Goal: Information Seeking & Learning: Find contact information

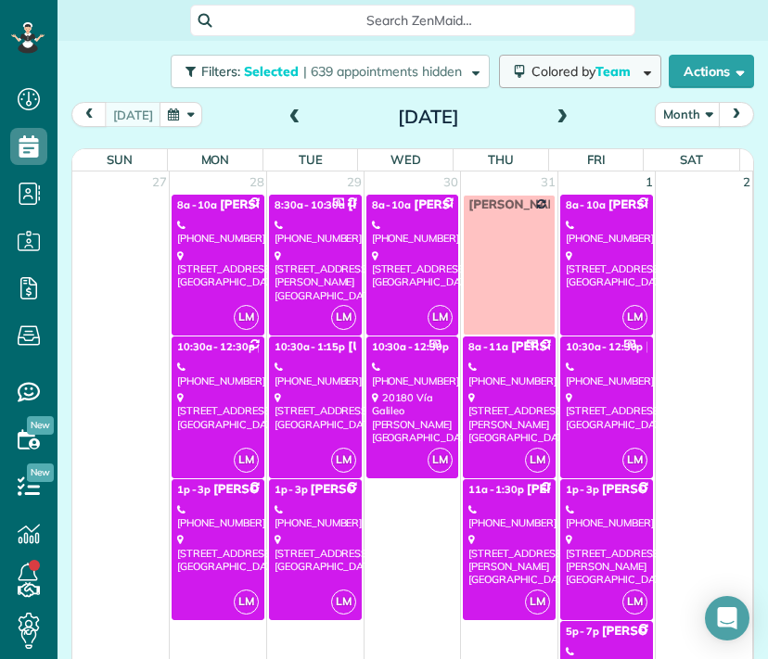
scroll to position [1174, 0]
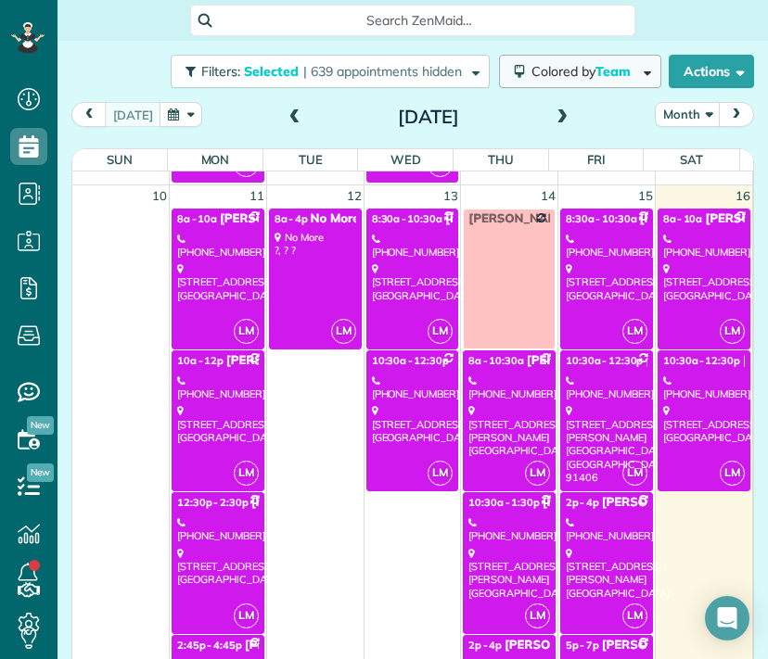
click at [531, 73] on span "Colored by Team" at bounding box center [584, 71] width 106 height 17
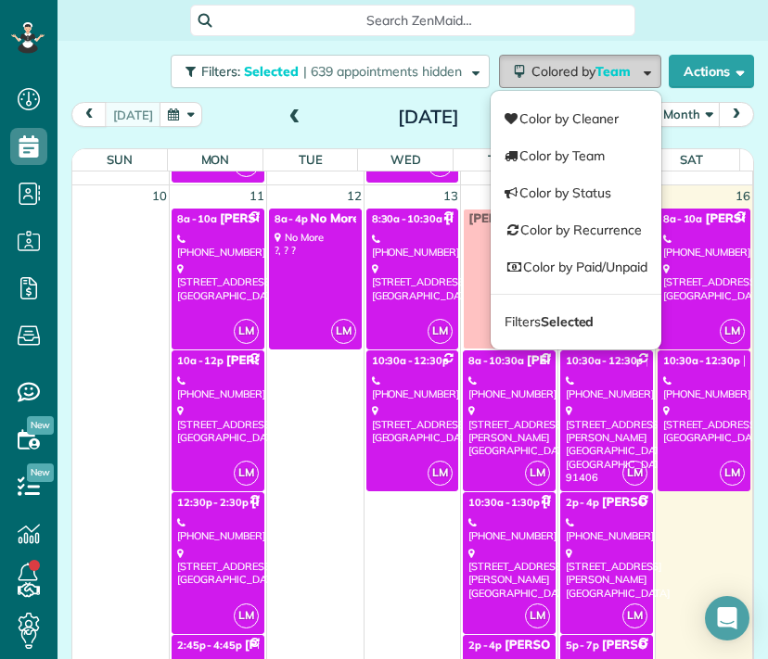
click at [544, 84] on button "Colored by Team" at bounding box center [580, 71] width 162 height 33
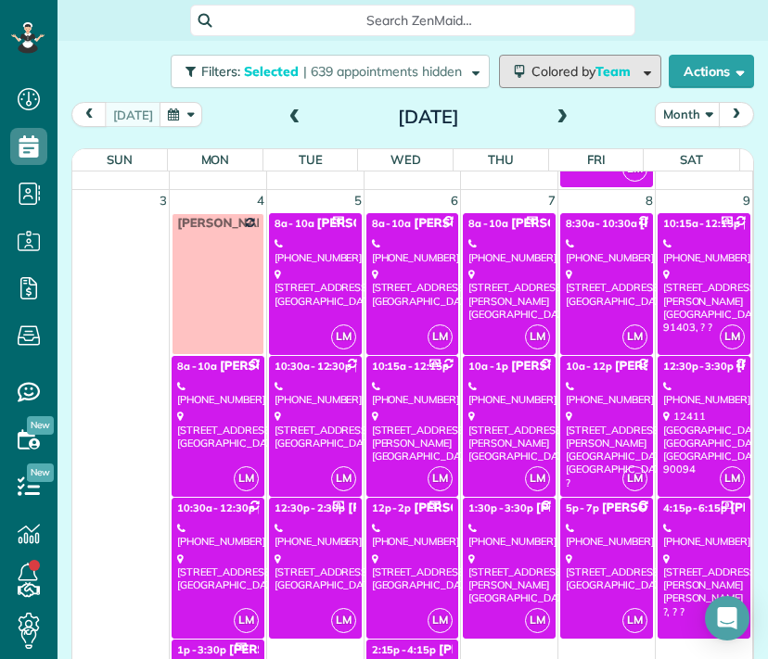
scroll to position [577, 0]
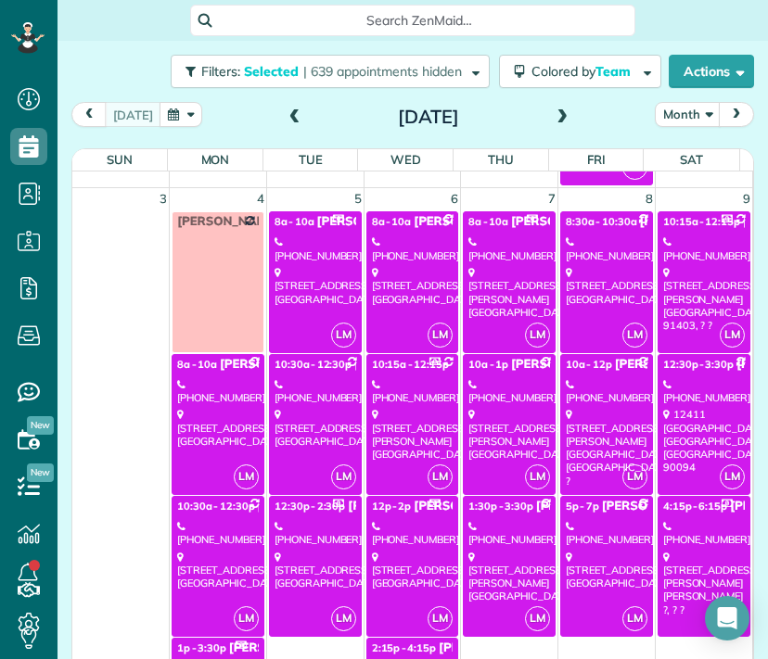
click at [684, 305] on div "[STREET_ADDRESS][PERSON_NAME], ? ?" at bounding box center [704, 299] width 82 height 66
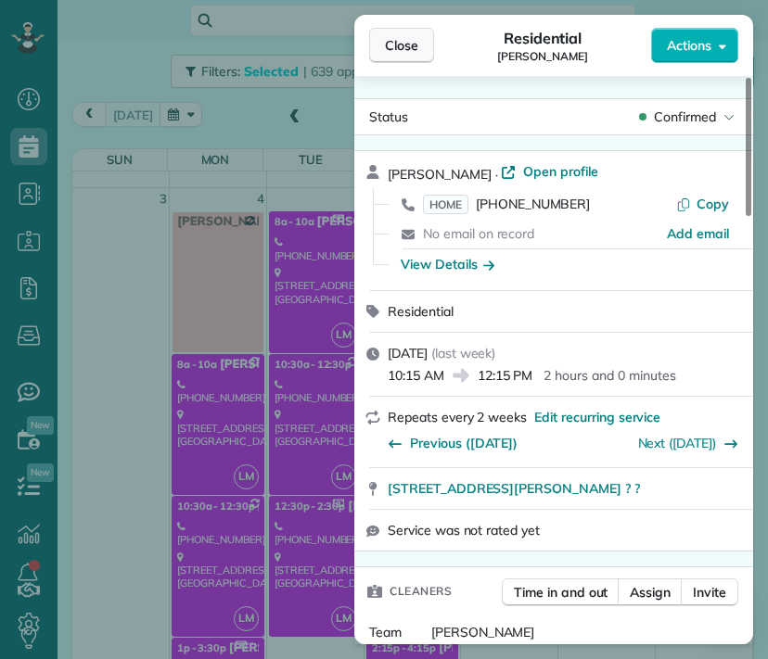
click at [414, 44] on span "Close" at bounding box center [401, 45] width 33 height 19
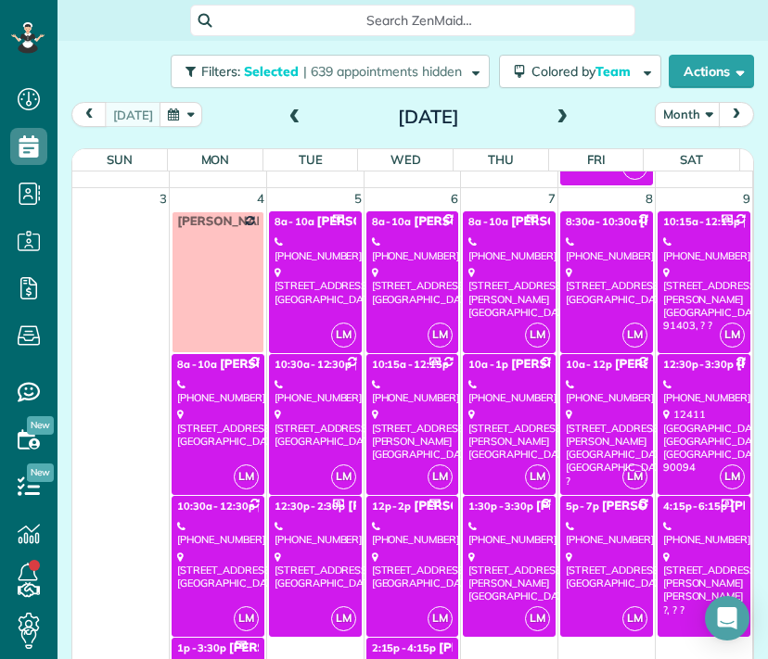
click at [663, 408] on div "12411 [GEOGRAPHIC_DATA]" at bounding box center [704, 441] width 82 height 66
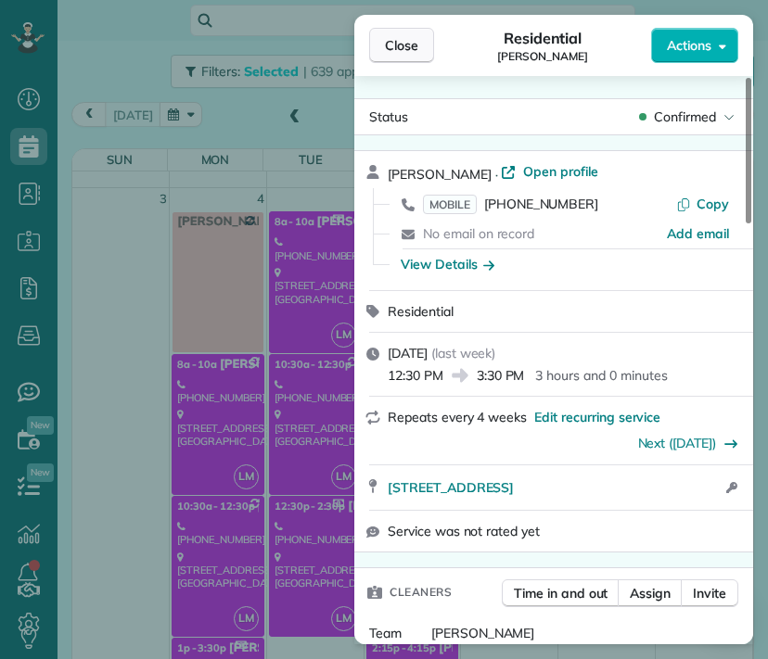
click at [417, 46] on span "Close" at bounding box center [401, 45] width 33 height 19
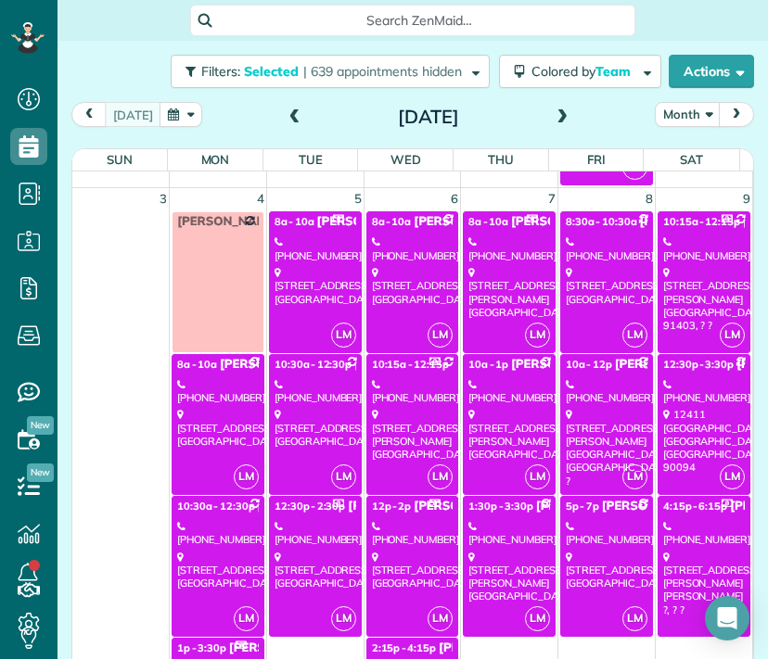
click at [684, 515] on link "LM 4:15p - 6:15p [PERSON_NAME] [PHONE_NUMBER] [STREET_ADDRESS][PERSON_NAME][PER…" at bounding box center [704, 566] width 93 height 141
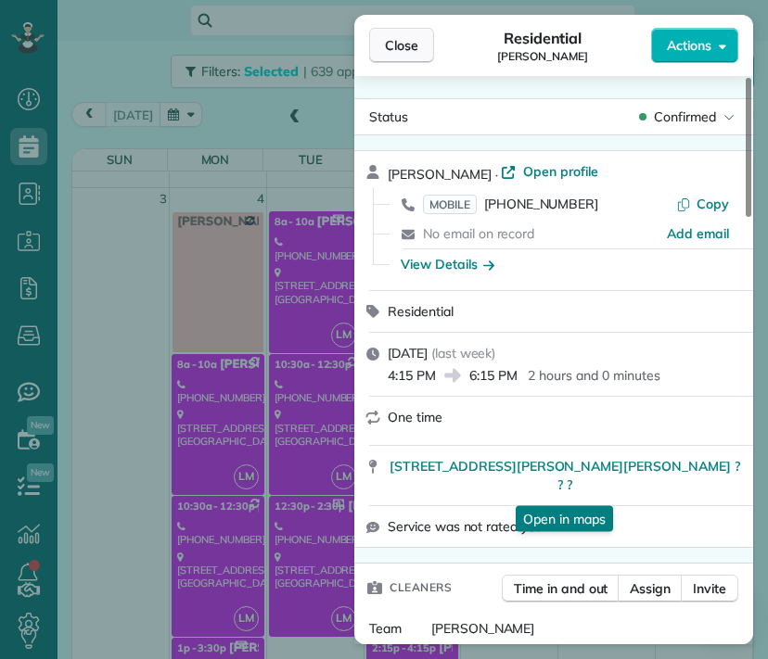
click at [397, 50] on span "Close" at bounding box center [401, 45] width 33 height 19
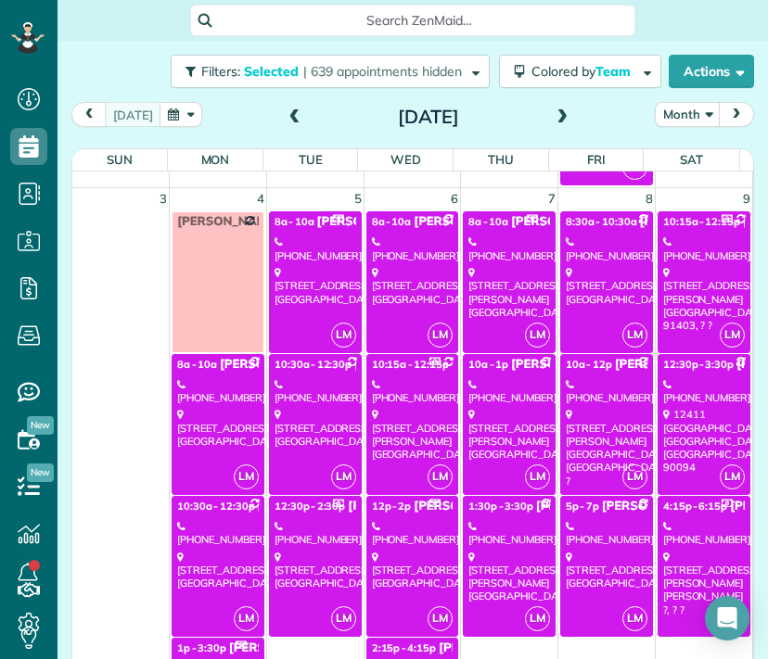
click at [675, 292] on div "[STREET_ADDRESS][PERSON_NAME], ? ?" at bounding box center [704, 299] width 82 height 66
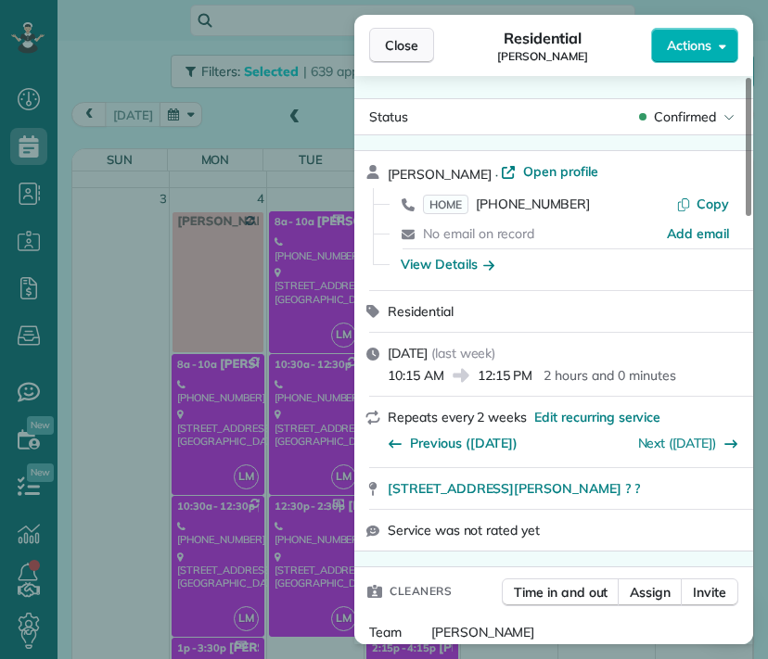
click at [406, 47] on span "Close" at bounding box center [401, 45] width 33 height 19
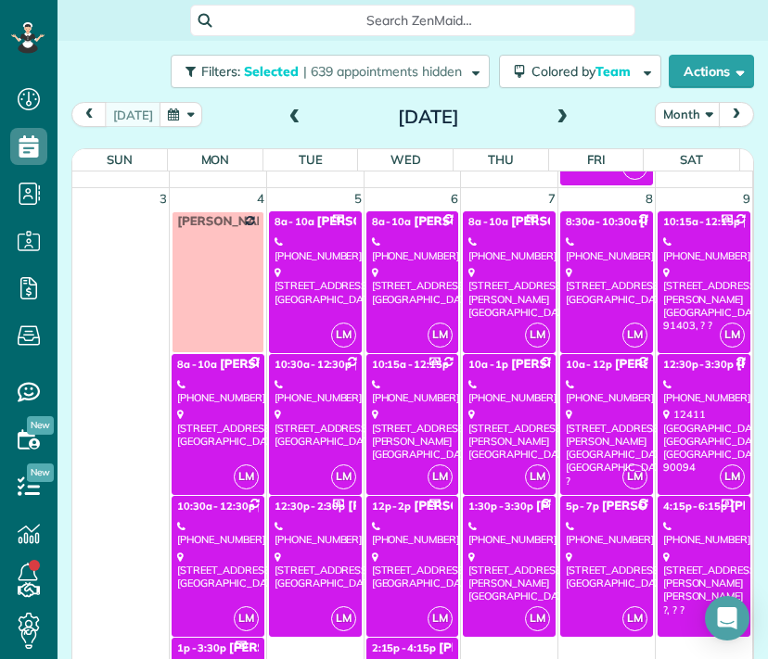
click at [566, 253] on div "[PHONE_NUMBER]" at bounding box center [607, 249] width 82 height 27
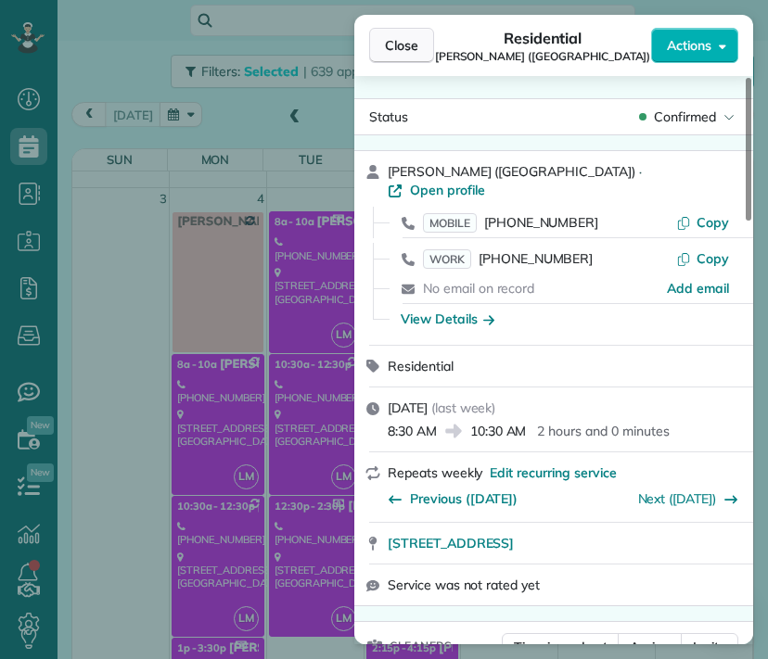
click at [405, 50] on span "Close" at bounding box center [401, 45] width 33 height 19
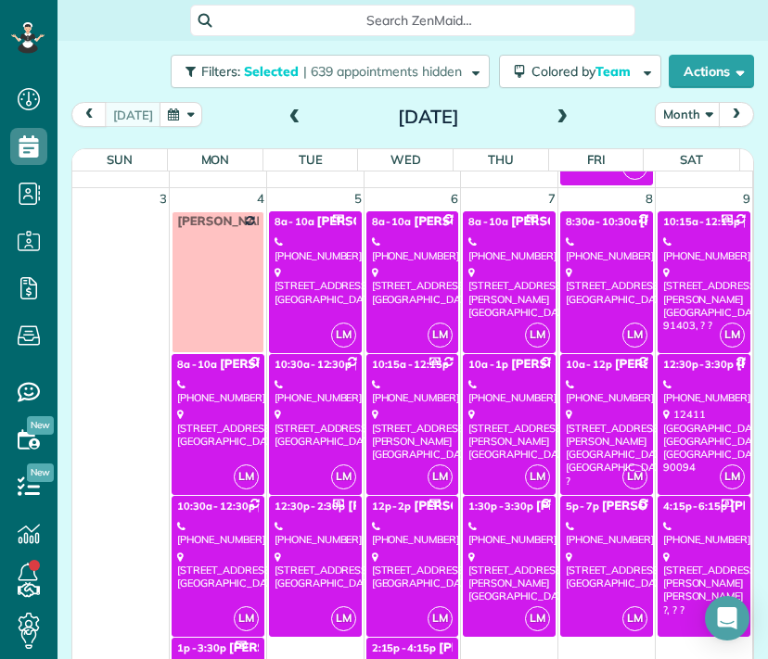
click at [684, 226] on span "10:15a - 12:15p" at bounding box center [701, 221] width 77 height 13
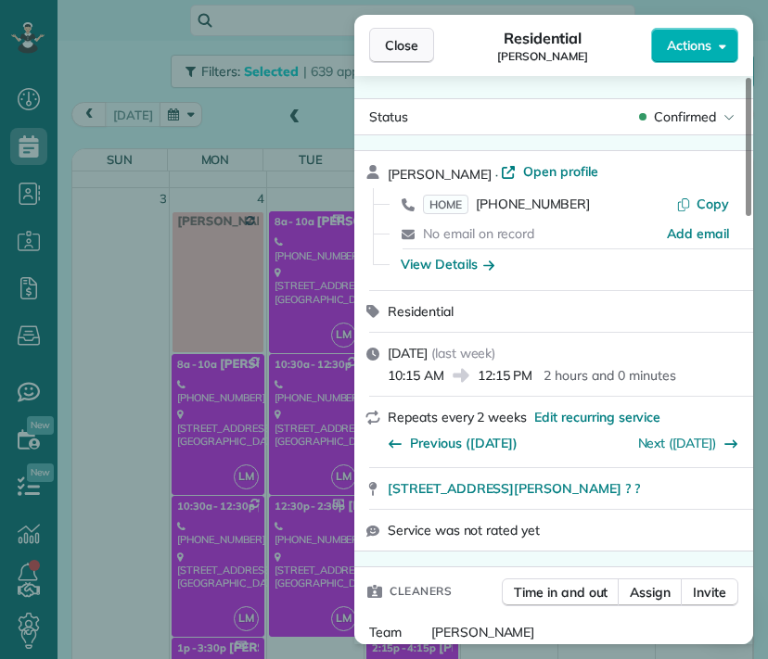
click at [410, 44] on span "Close" at bounding box center [401, 45] width 33 height 19
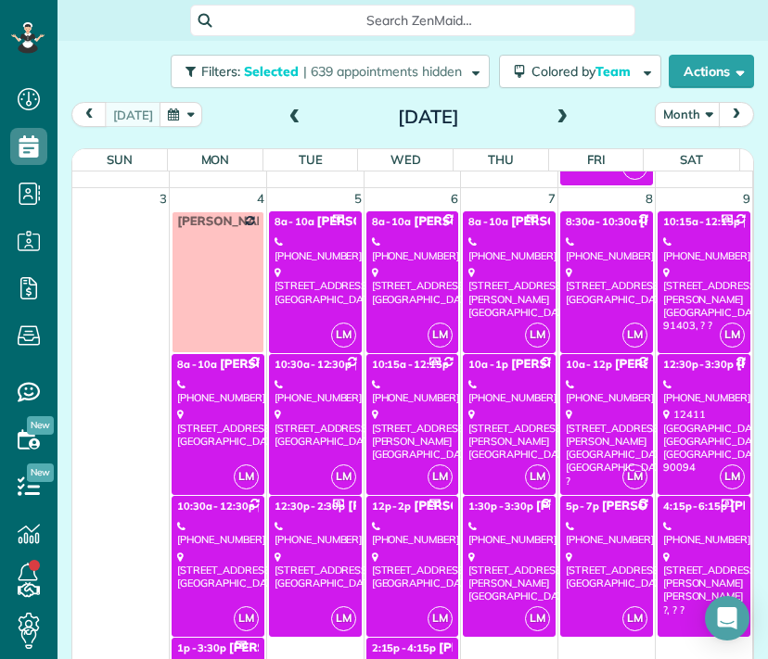
click at [686, 402] on link "LM 12:30p - 3:30p [PERSON_NAME] [PHONE_NUMBER] [STREET_ADDRESS]" at bounding box center [704, 424] width 93 height 141
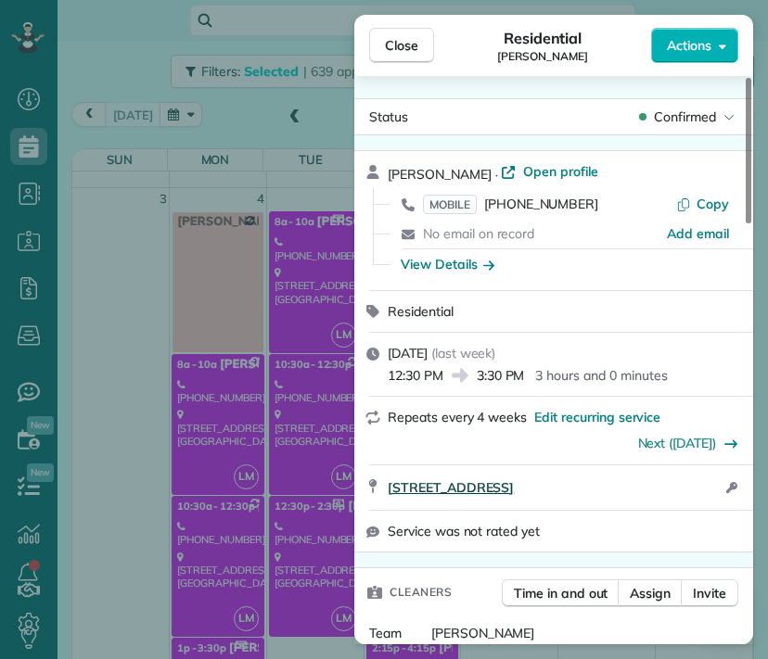
click at [514, 483] on span "[STREET_ADDRESS]" at bounding box center [451, 488] width 126 height 19
click at [416, 57] on button "Close" at bounding box center [401, 45] width 65 height 35
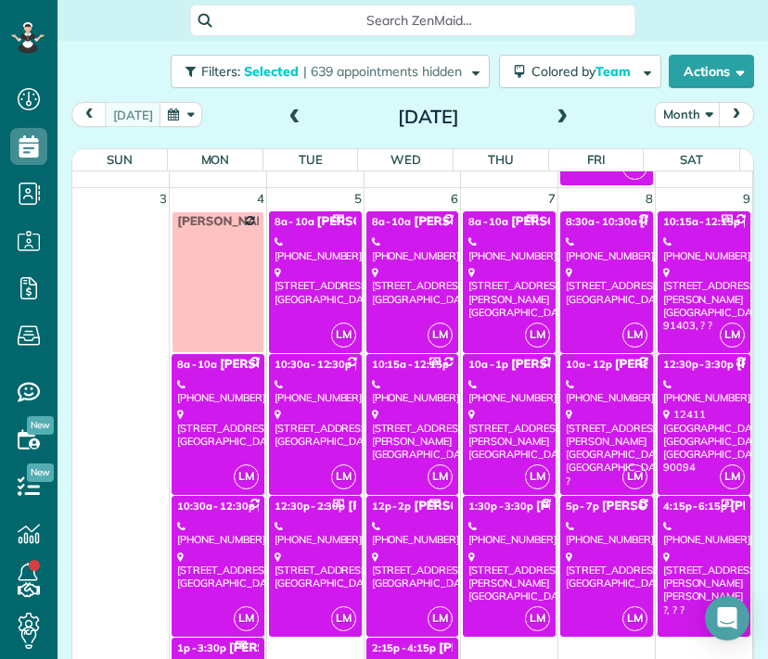
click at [669, 554] on div "[STREET_ADDRESS][PERSON_NAME][PERSON_NAME] ?, ? ?" at bounding box center [704, 584] width 82 height 66
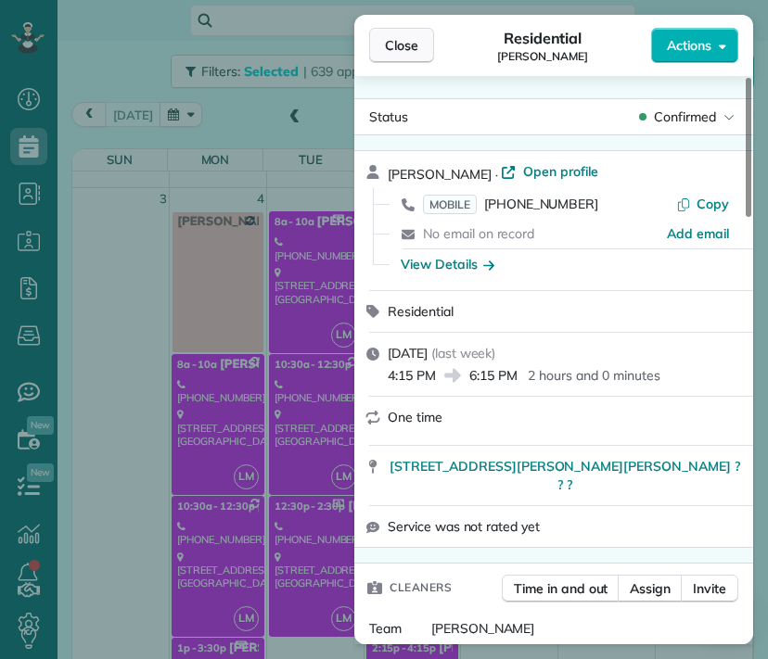
click at [403, 53] on span "Close" at bounding box center [401, 45] width 33 height 19
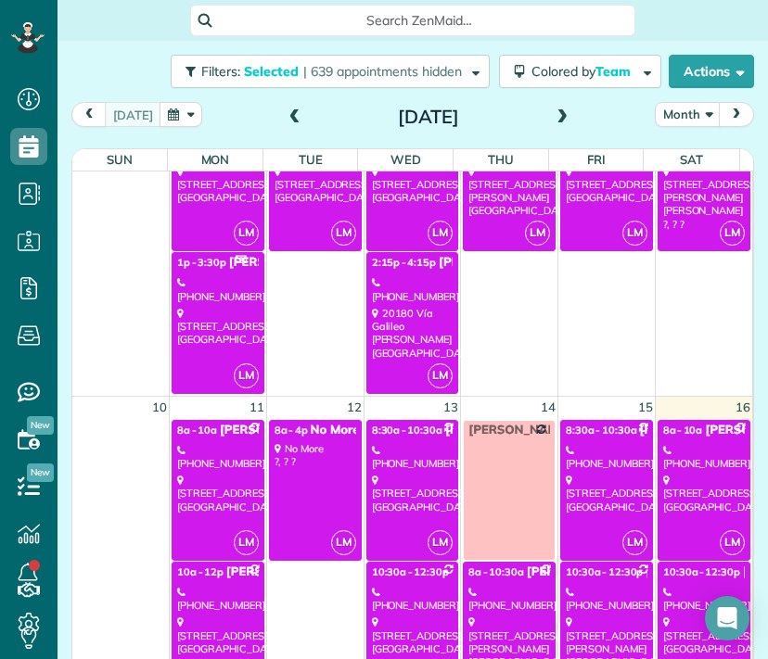
scroll to position [975, 0]
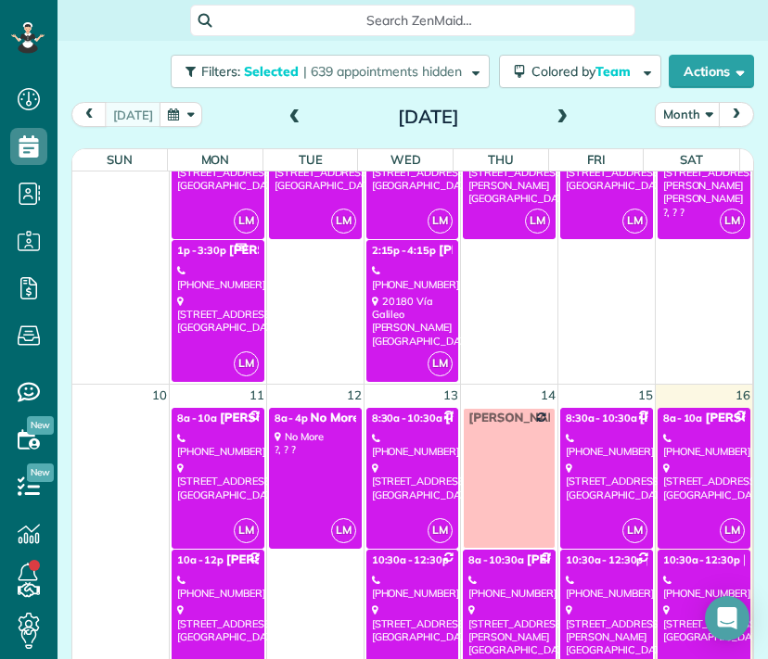
click at [392, 443] on div "[PHONE_NUMBER]" at bounding box center [413, 445] width 82 height 27
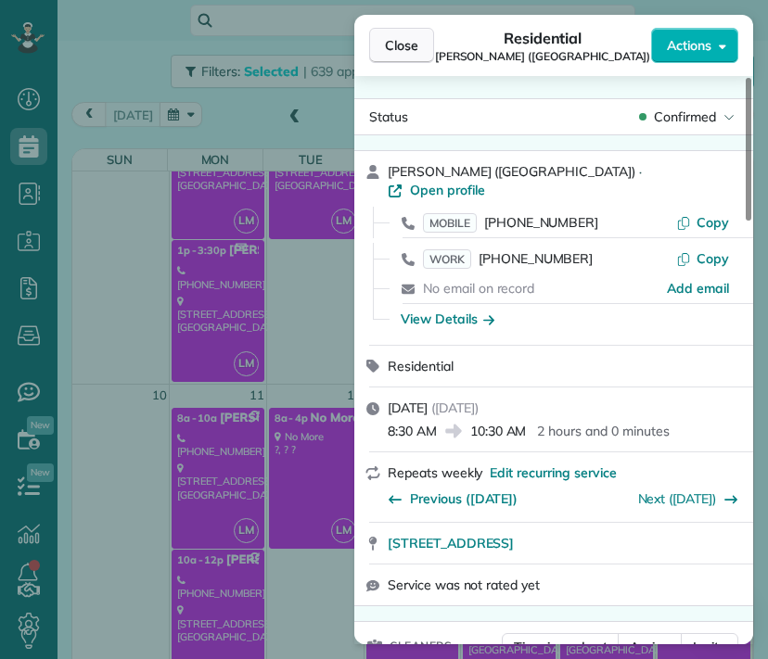
click at [414, 43] on span "Close" at bounding box center [401, 45] width 33 height 19
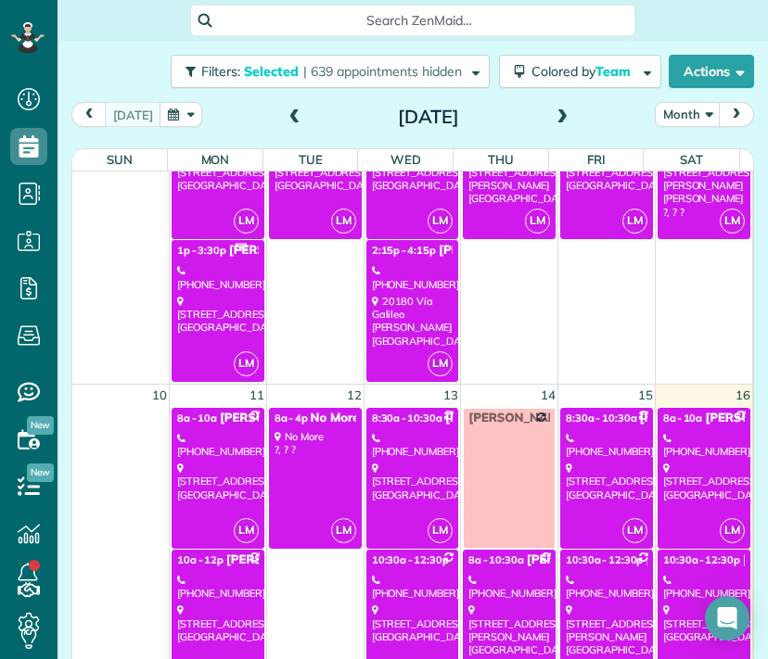
click at [402, 574] on div "[PHONE_NUMBER]" at bounding box center [413, 587] width 82 height 27
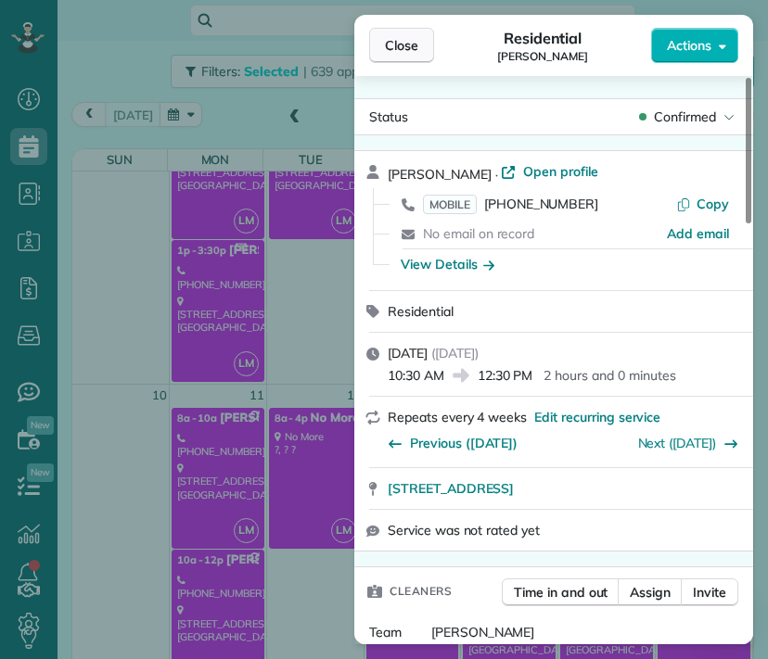
click at [410, 34] on button "Close" at bounding box center [401, 45] width 65 height 35
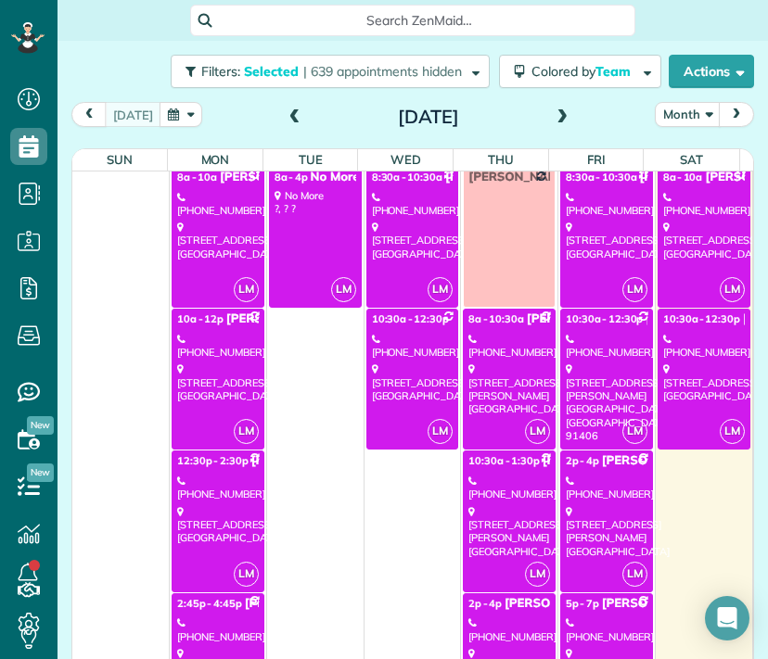
scroll to position [1225, 0]
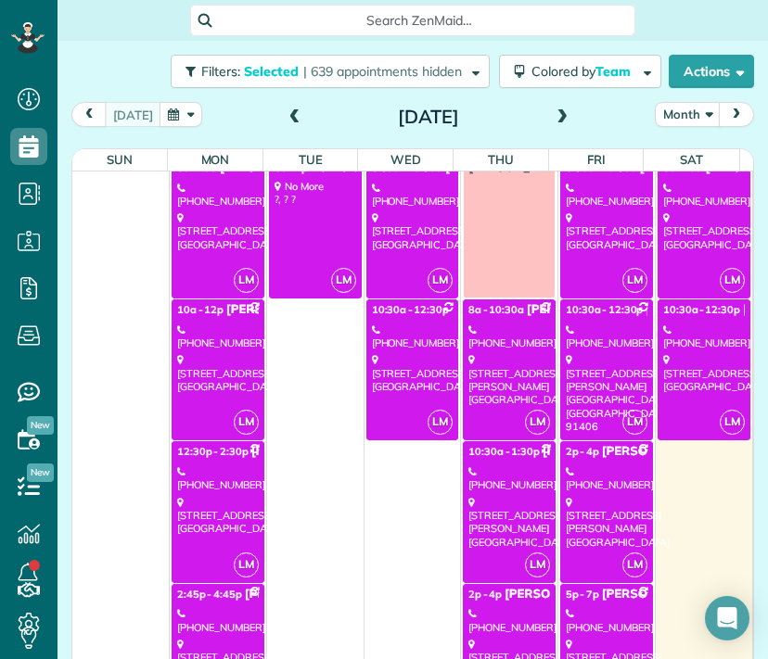
click at [513, 503] on div "[STREET_ADDRESS][PERSON_NAME]" at bounding box center [509, 522] width 82 height 53
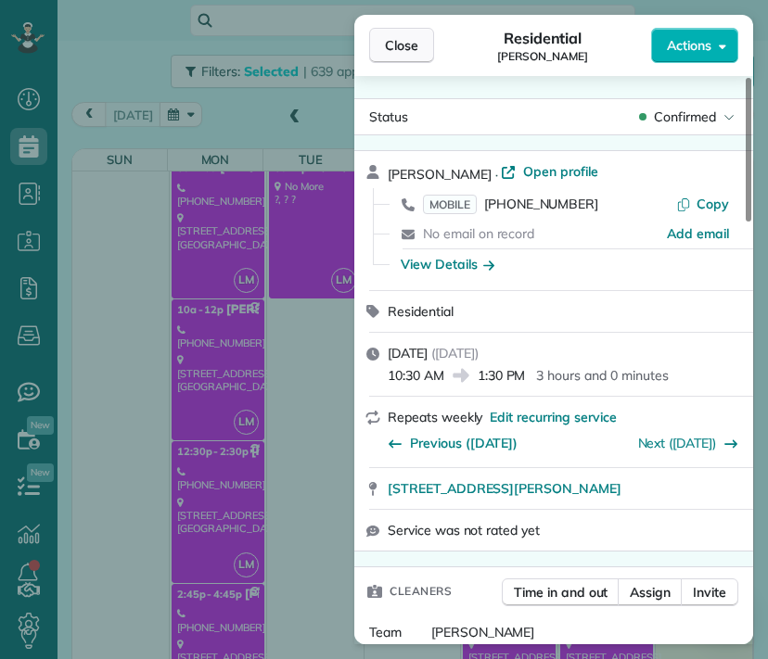
click at [403, 45] on span "Close" at bounding box center [401, 45] width 33 height 19
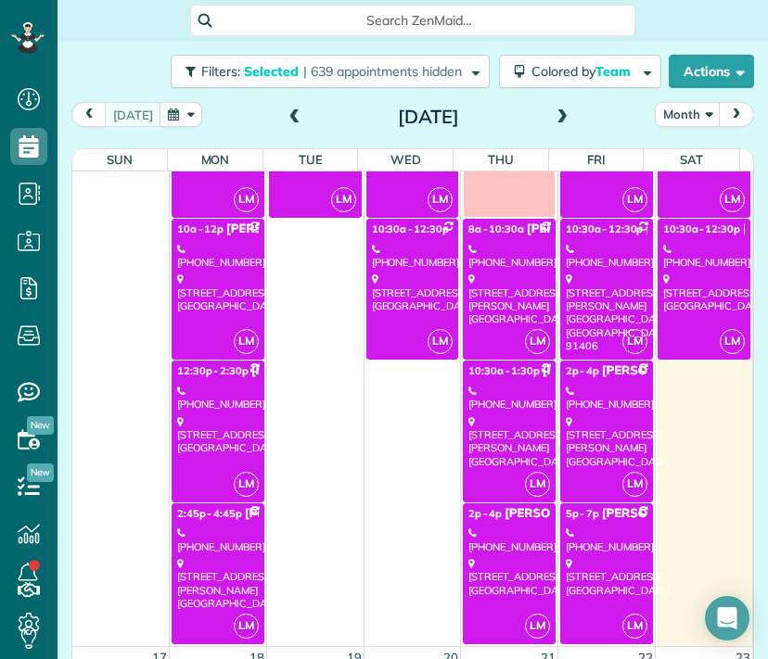
scroll to position [1313, 0]
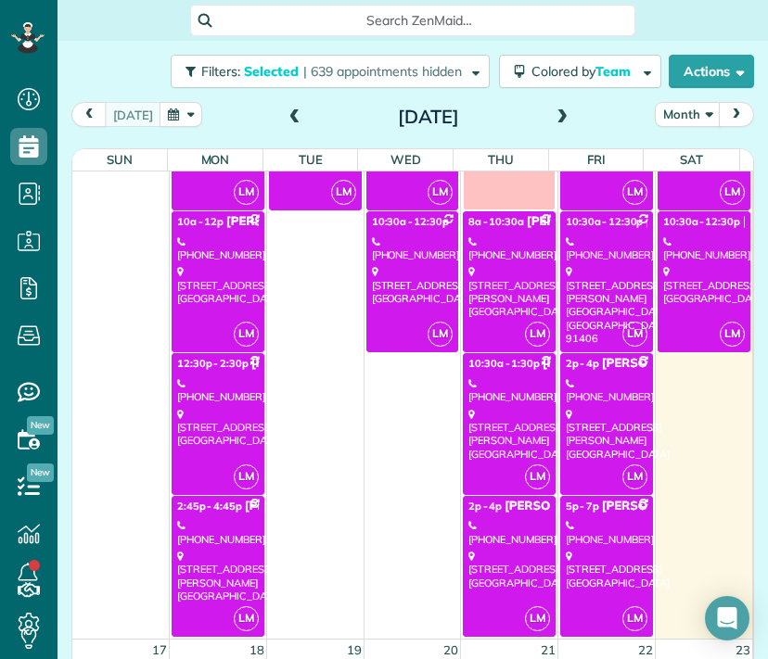
click at [508, 550] on div "[STREET_ADDRESS]" at bounding box center [509, 570] width 82 height 40
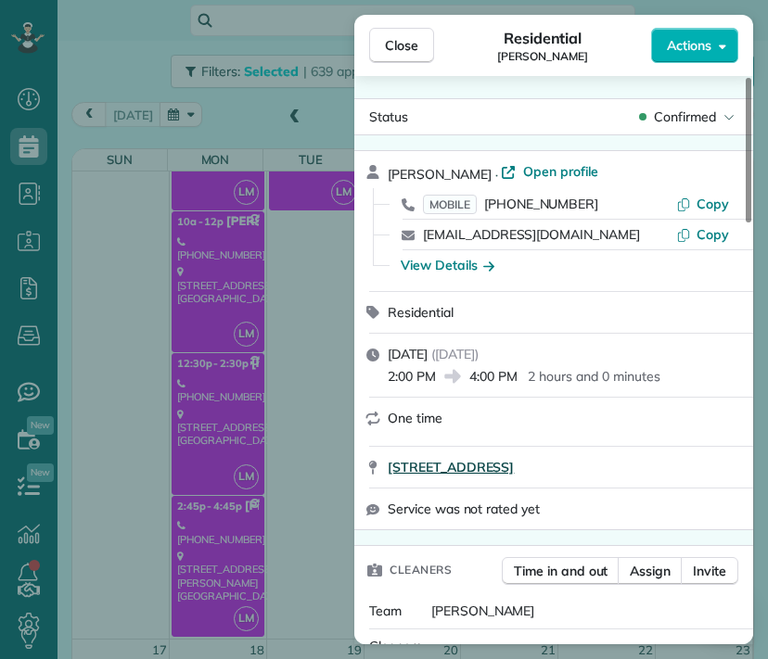
click at [514, 473] on span "[STREET_ADDRESS]" at bounding box center [451, 467] width 126 height 19
click at [406, 55] on button "Close" at bounding box center [401, 45] width 65 height 35
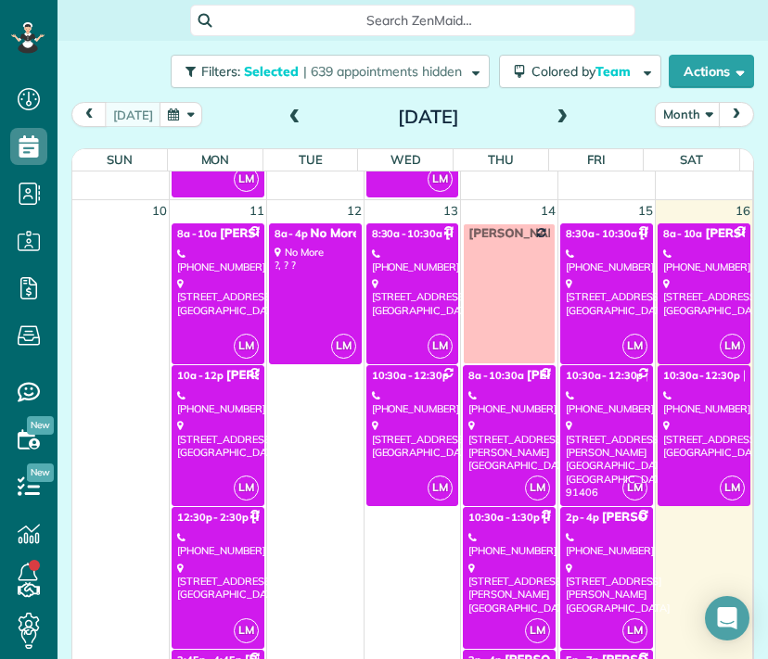
scroll to position [1161, 0]
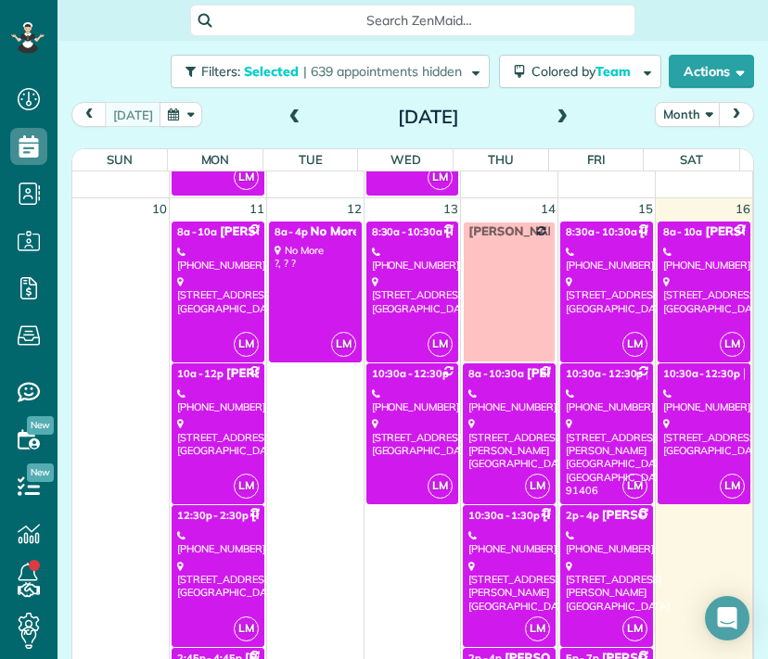
click at [584, 278] on div "[STREET_ADDRESS]" at bounding box center [607, 295] width 82 height 40
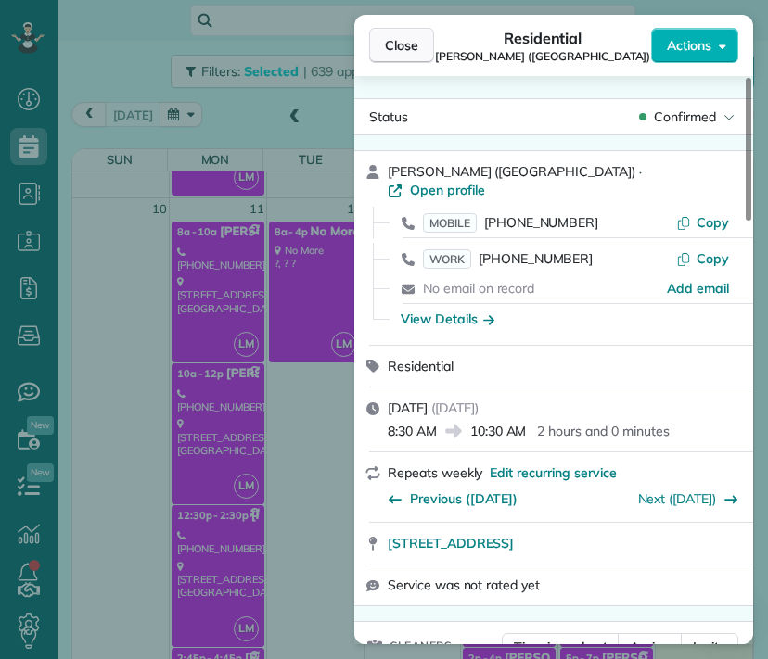
click at [408, 46] on span "Close" at bounding box center [401, 45] width 33 height 19
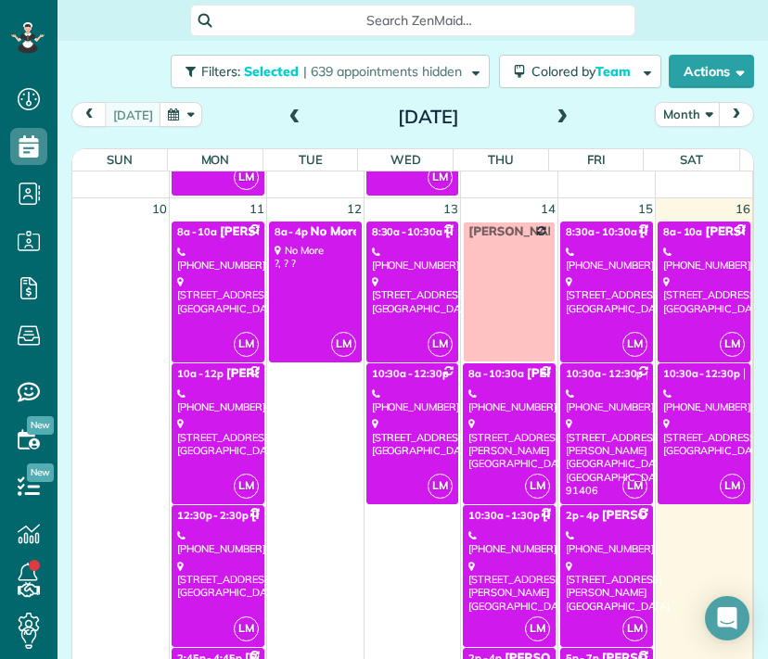
click at [566, 419] on div "[STREET_ADDRESS][PERSON_NAME]" at bounding box center [607, 457] width 82 height 80
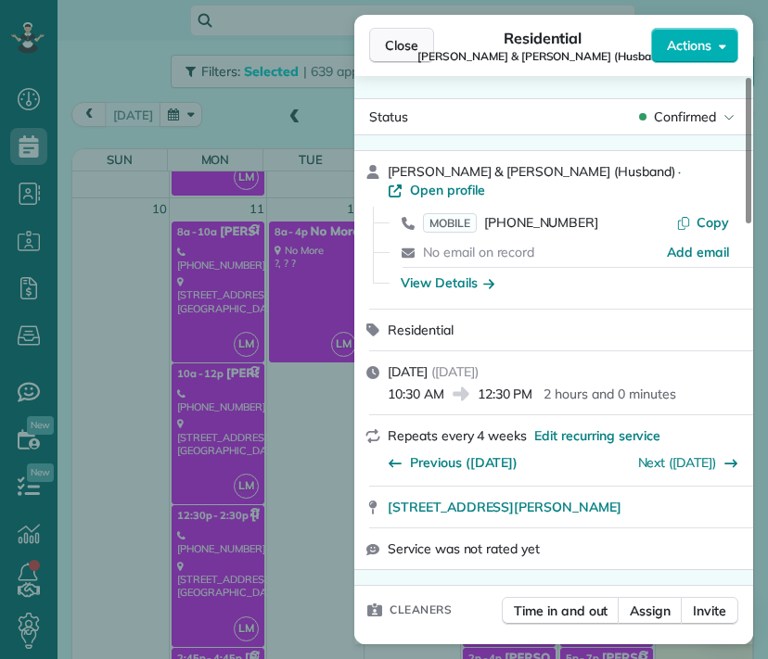
click at [385, 40] on span "Close" at bounding box center [401, 45] width 33 height 19
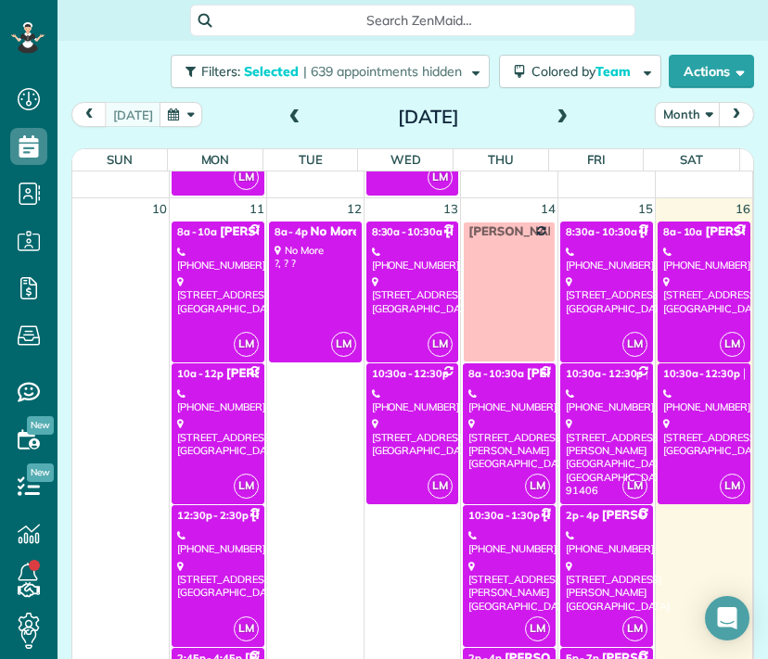
click at [581, 461] on div "[STREET_ADDRESS][PERSON_NAME]" at bounding box center [607, 457] width 82 height 80
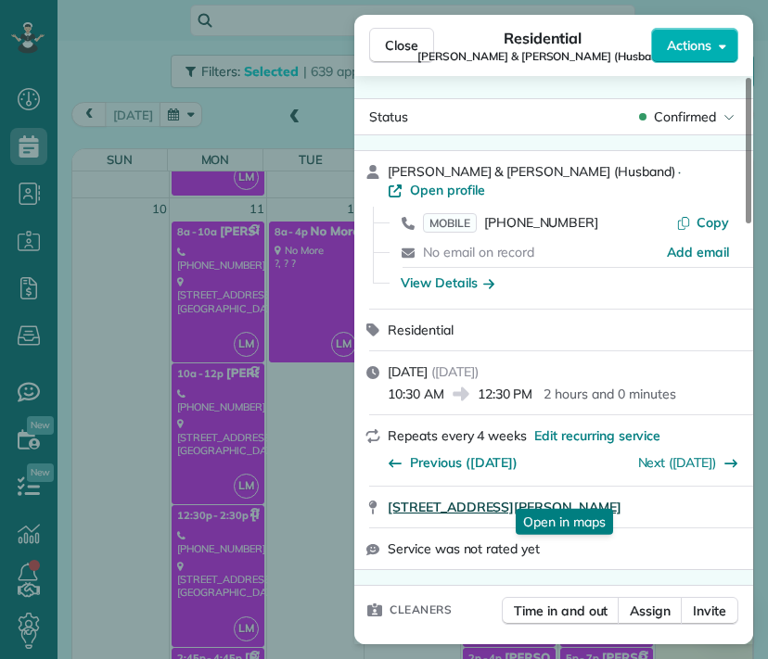
click at [543, 498] on span "[STREET_ADDRESS][PERSON_NAME]" at bounding box center [505, 507] width 234 height 19
click at [399, 48] on span "Close" at bounding box center [401, 45] width 33 height 19
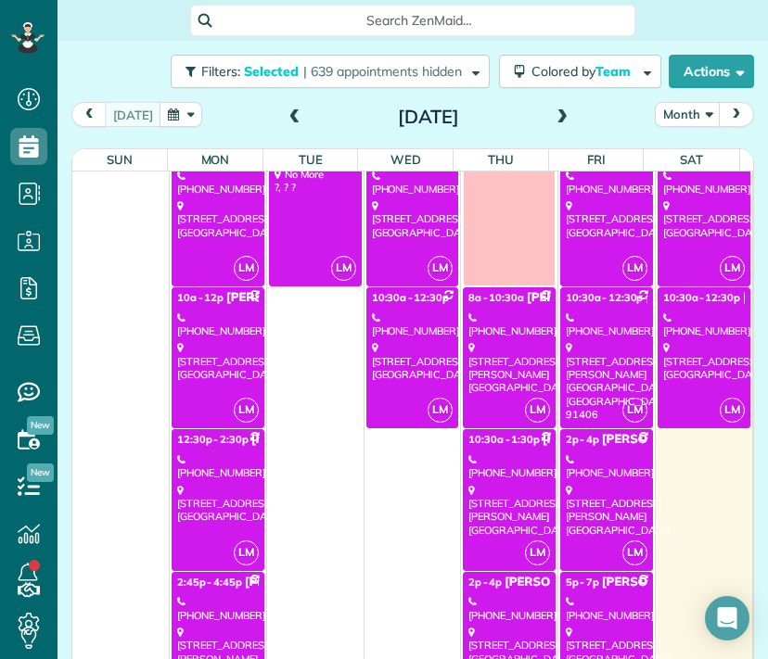
scroll to position [1239, 0]
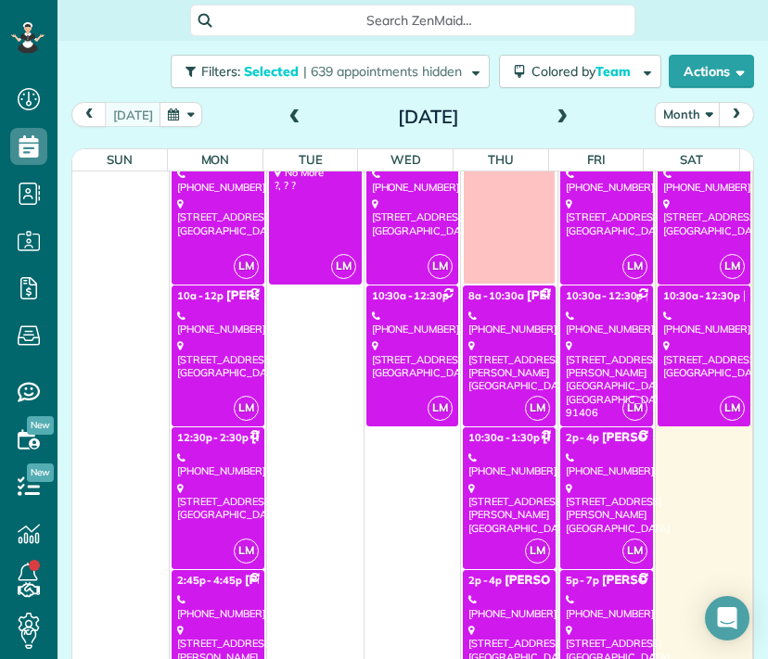
click at [582, 605] on div "[PHONE_NUMBER]" at bounding box center [607, 607] width 82 height 27
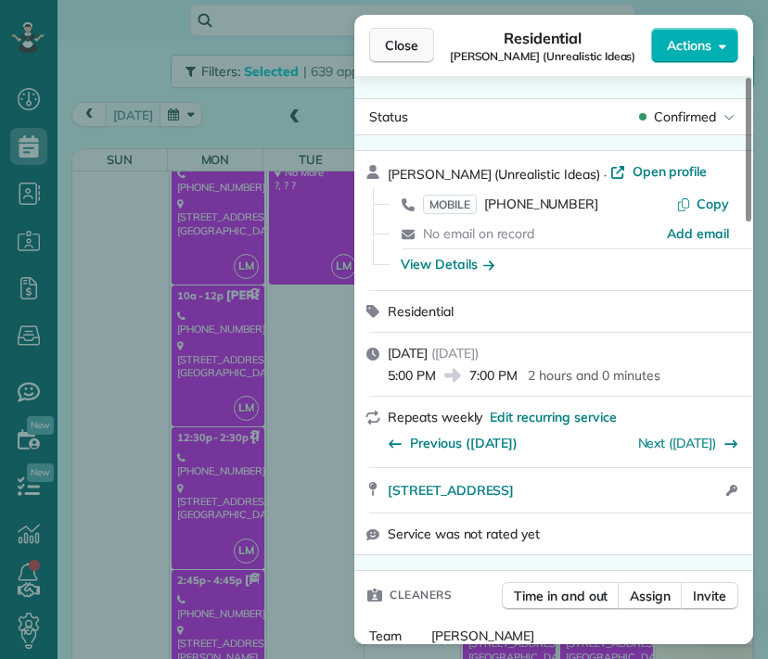
click at [405, 45] on span "Close" at bounding box center [401, 45] width 33 height 19
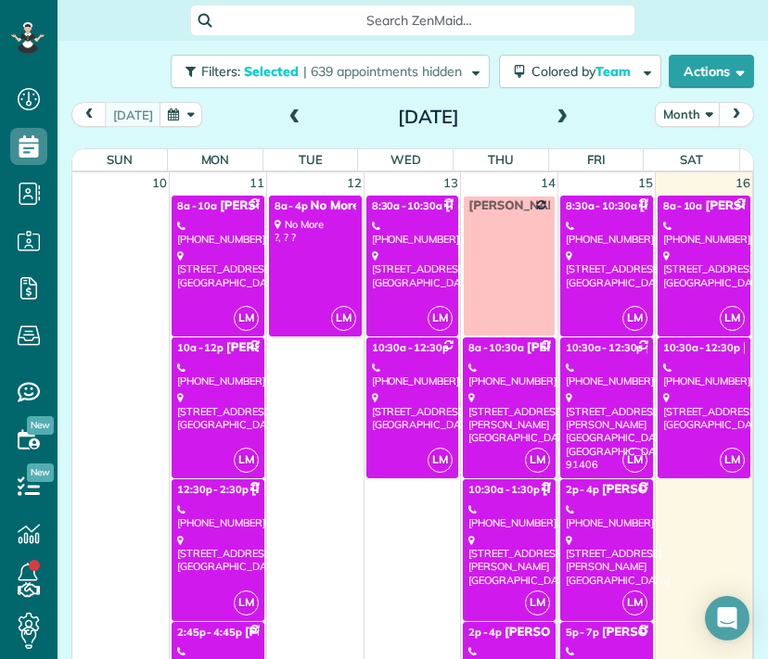
scroll to position [1189, 0]
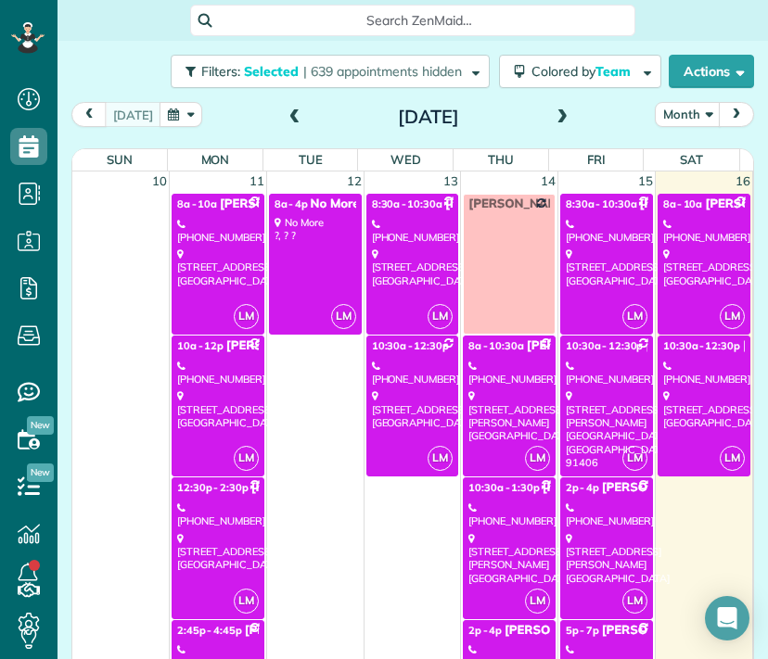
click at [686, 365] on div "[PHONE_NUMBER]" at bounding box center [704, 373] width 82 height 27
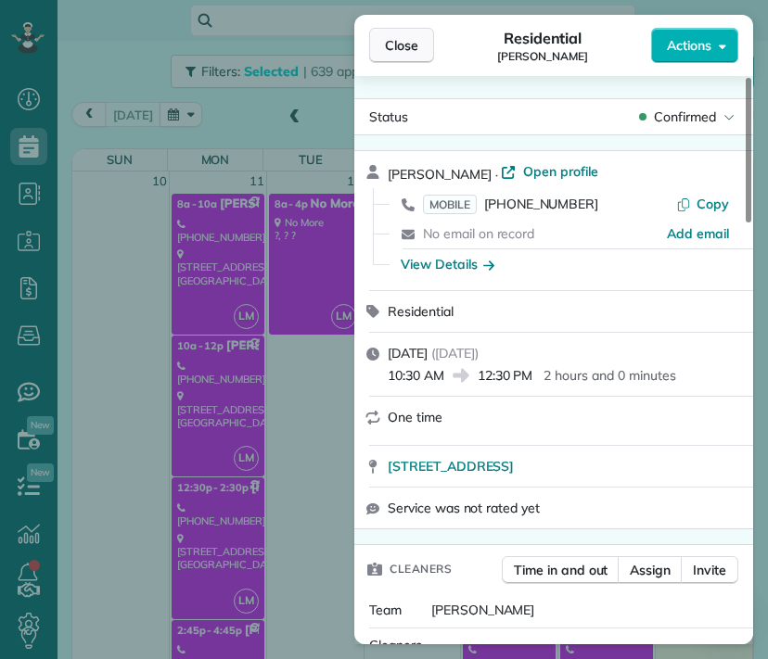
click at [386, 48] on span "Close" at bounding box center [401, 45] width 33 height 19
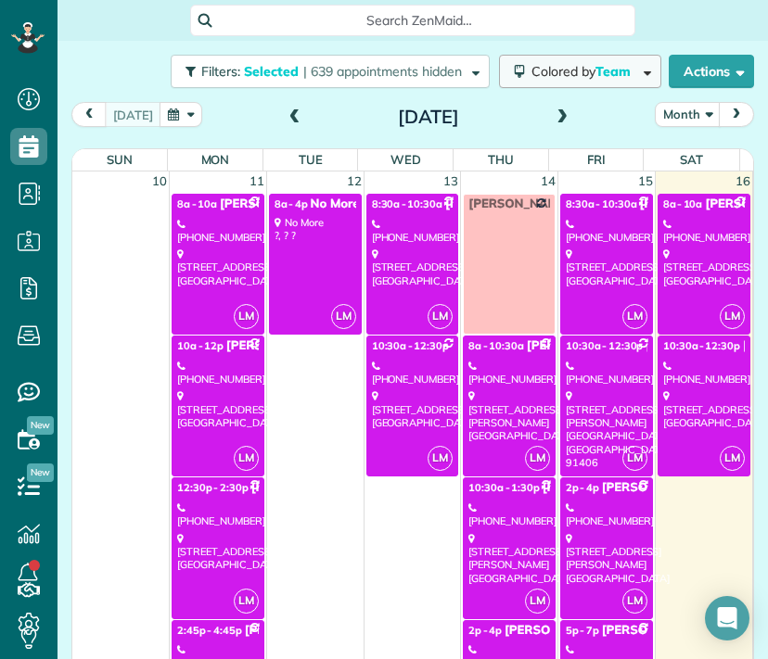
click at [595, 67] on span "Team" at bounding box center [614, 71] width 38 height 17
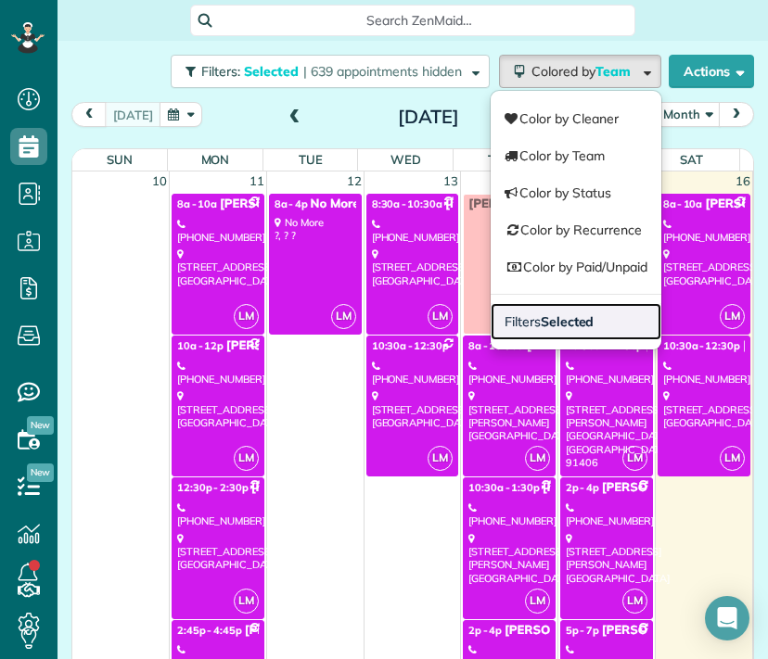
click at [558, 305] on link "Filters Selected" at bounding box center [576, 321] width 171 height 37
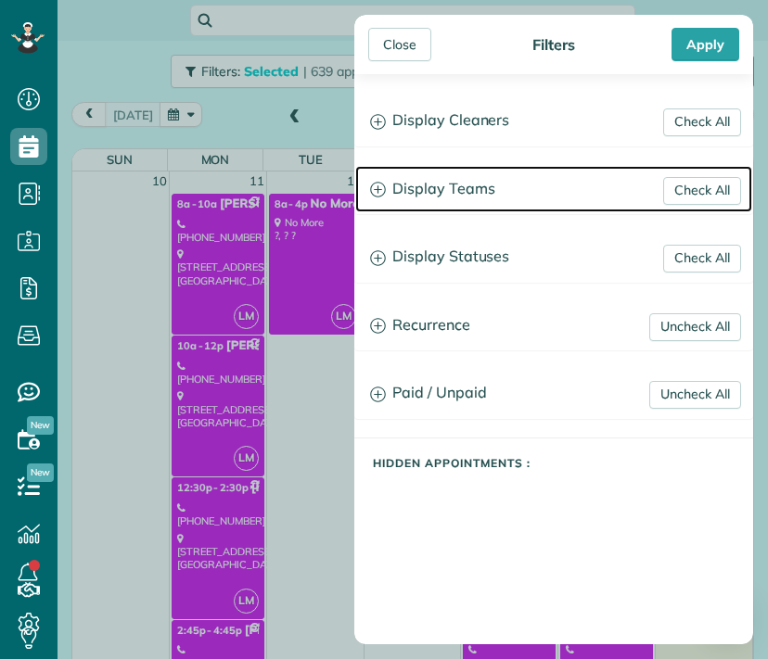
click at [464, 183] on h3 "Display Teams" at bounding box center [553, 189] width 397 height 47
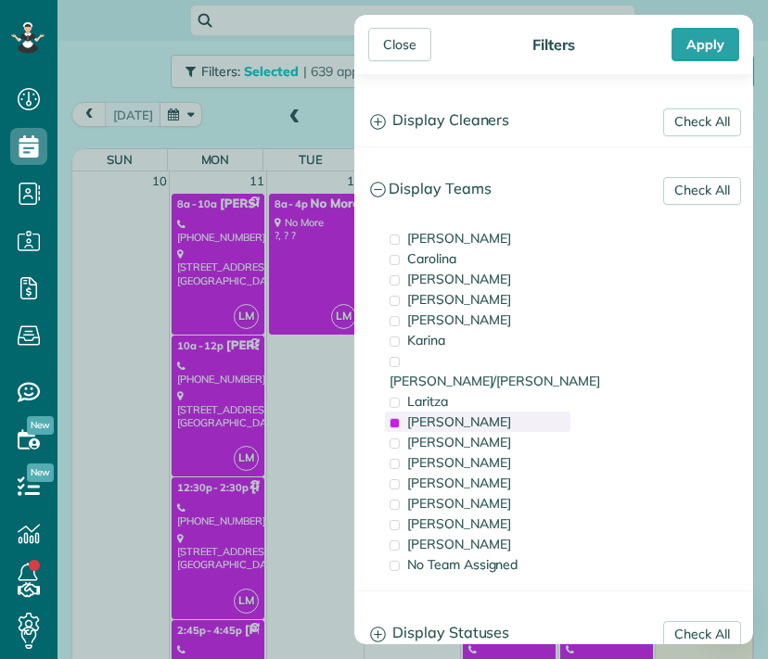
click at [405, 412] on div "[PERSON_NAME]" at bounding box center [478, 422] width 186 height 20
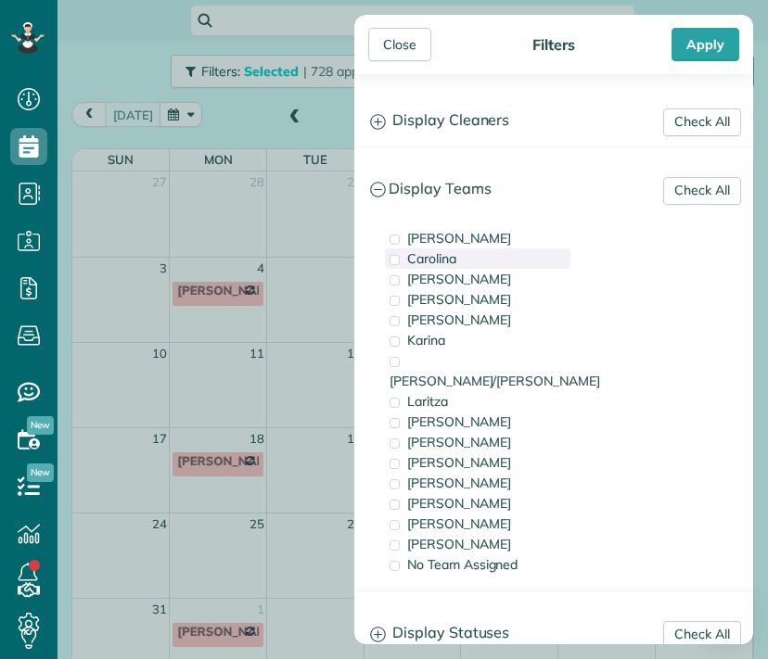
click at [428, 260] on span "Carolina" at bounding box center [431, 258] width 49 height 17
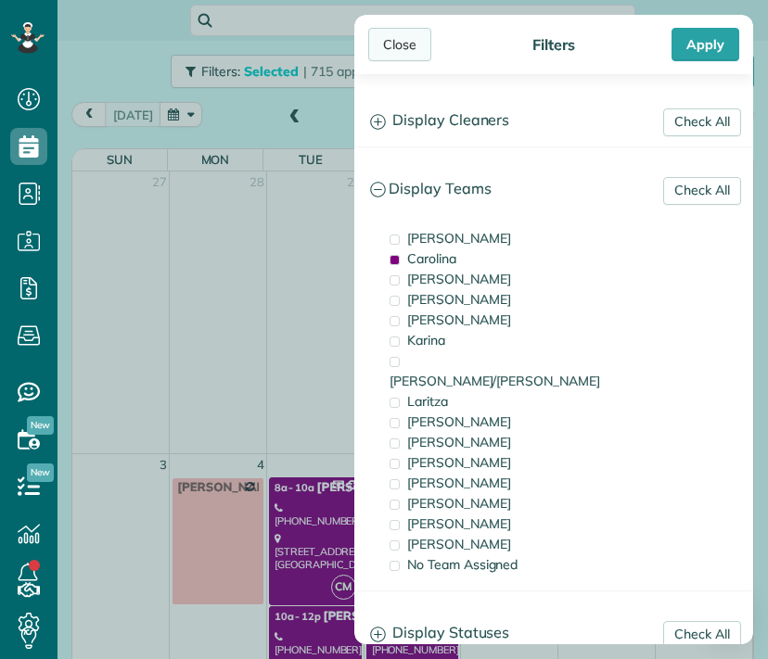
click at [403, 47] on div "Close" at bounding box center [399, 44] width 63 height 33
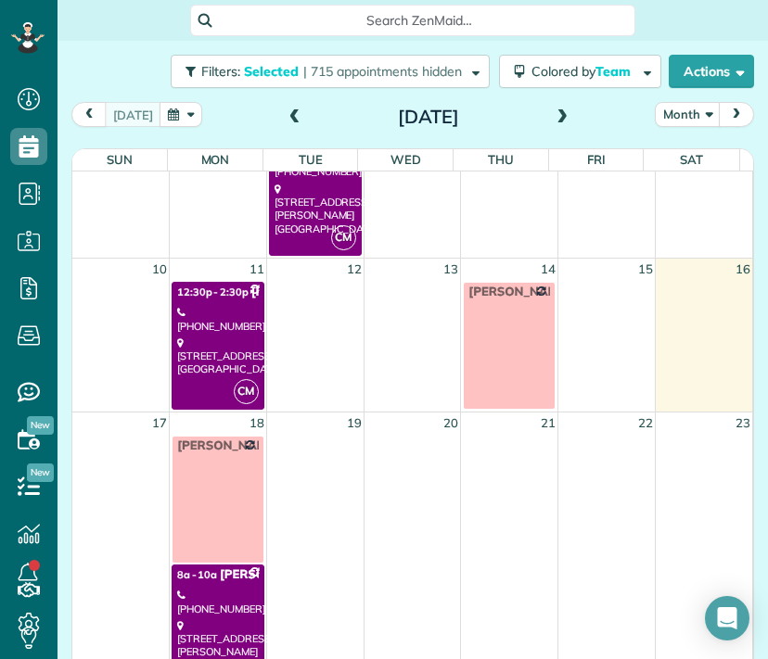
scroll to position [740, 0]
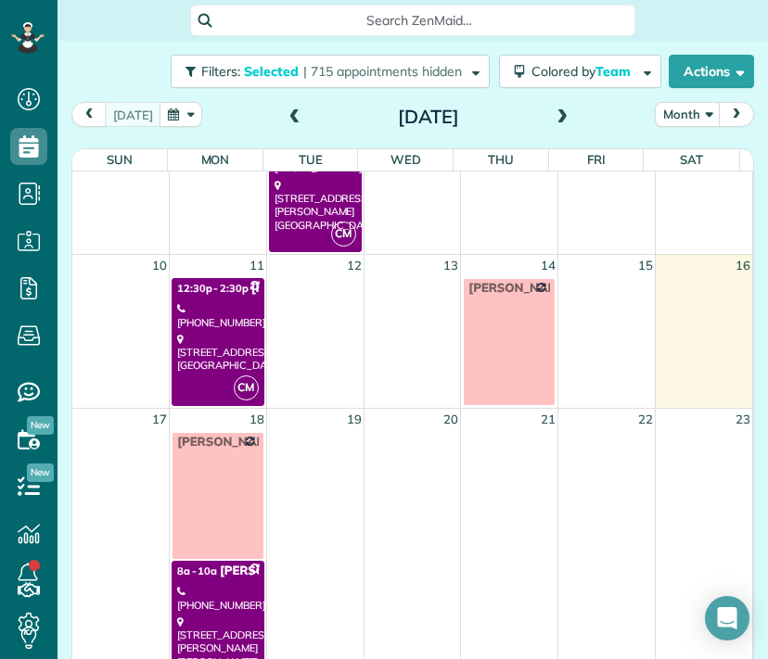
click at [224, 356] on div "[STREET_ADDRESS]" at bounding box center [218, 353] width 82 height 40
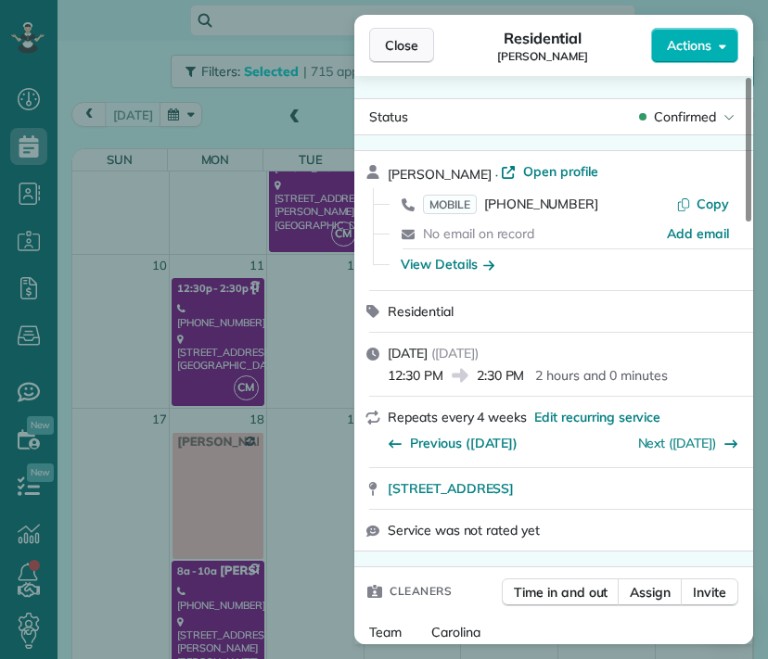
click at [416, 46] on span "Close" at bounding box center [401, 45] width 33 height 19
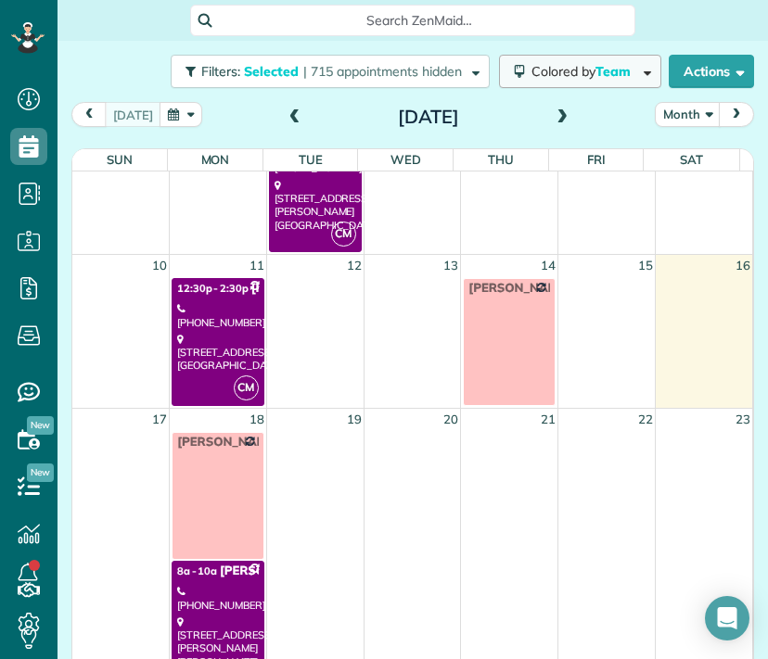
click at [557, 73] on span "Colored by Team" at bounding box center [584, 71] width 106 height 17
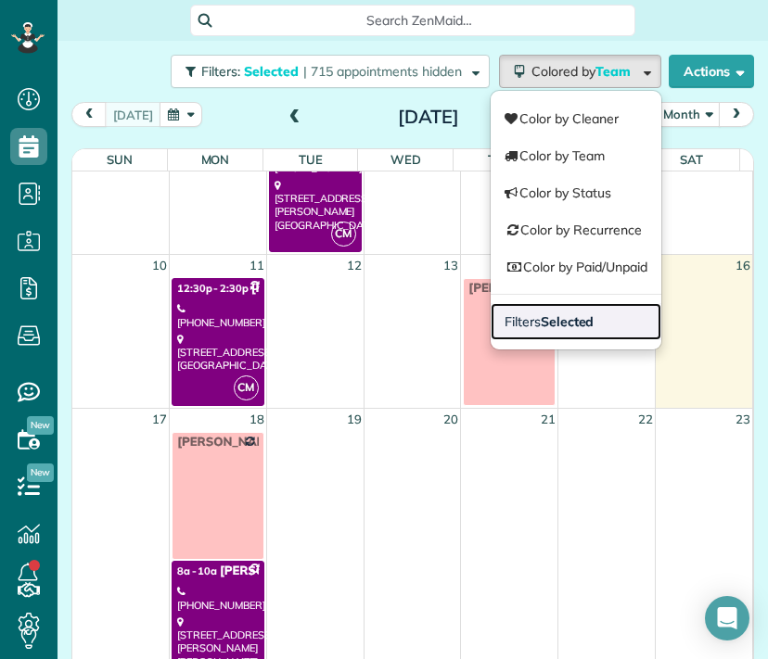
click at [557, 328] on strong "Selected" at bounding box center [568, 321] width 54 height 17
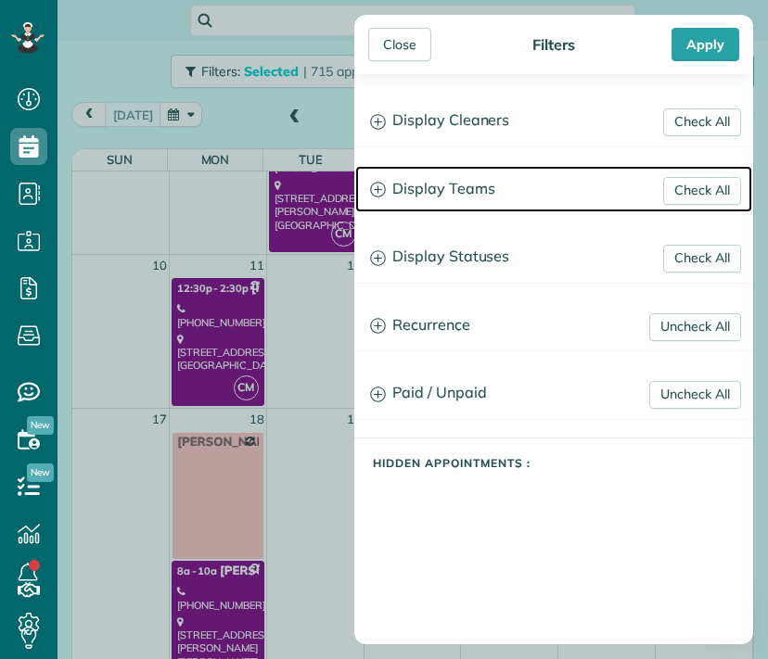
click at [467, 180] on h3 "Display Teams" at bounding box center [553, 189] width 397 height 47
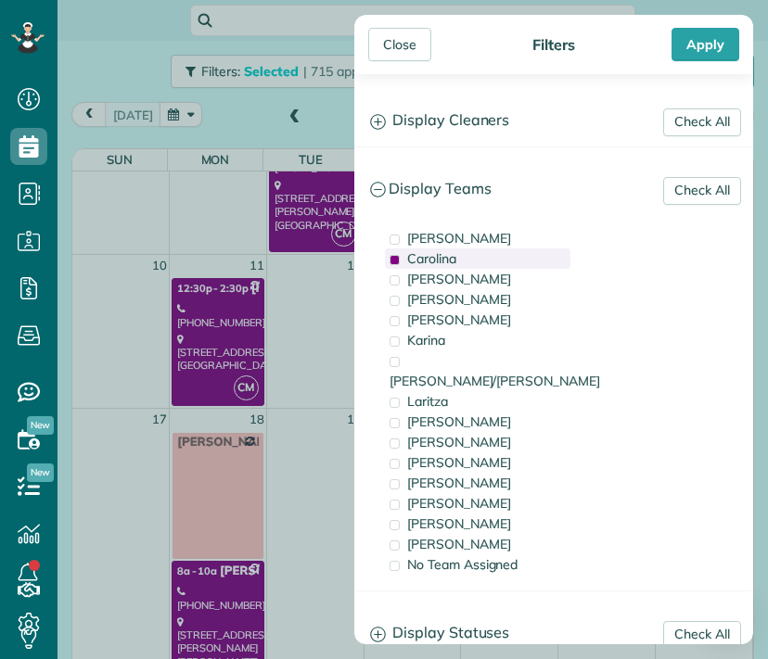
click at [435, 257] on span "Carolina" at bounding box center [431, 258] width 49 height 17
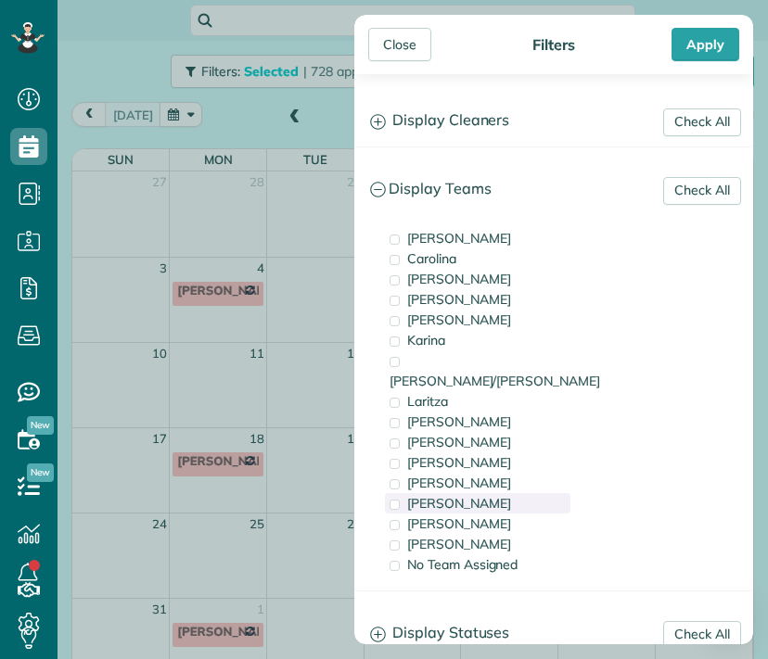
click at [434, 495] on span "[PERSON_NAME]" at bounding box center [459, 503] width 104 height 17
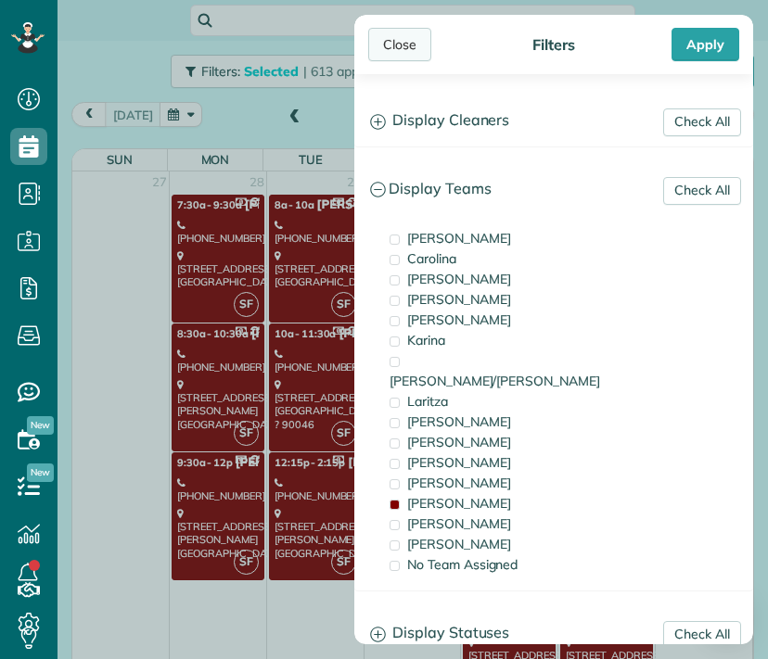
click at [404, 43] on div "Close" at bounding box center [399, 44] width 63 height 33
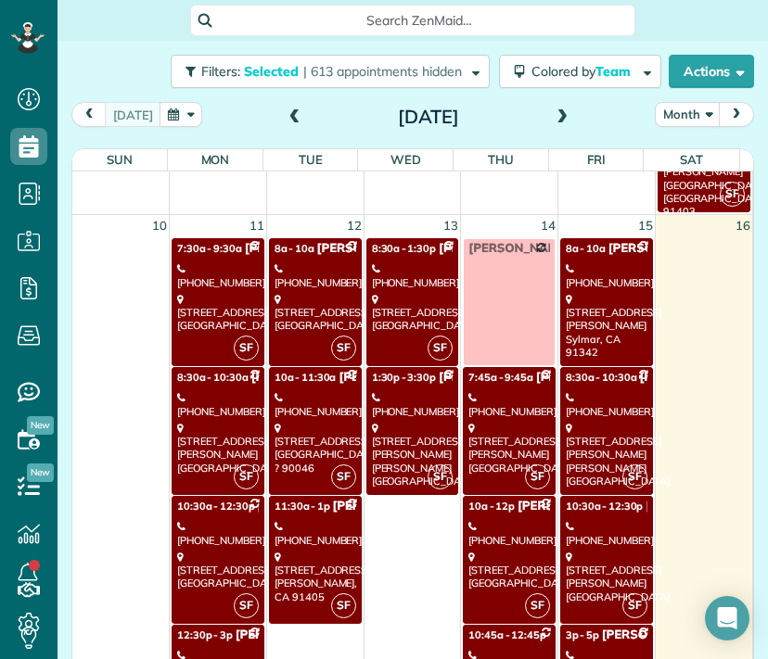
scroll to position [1301, 0]
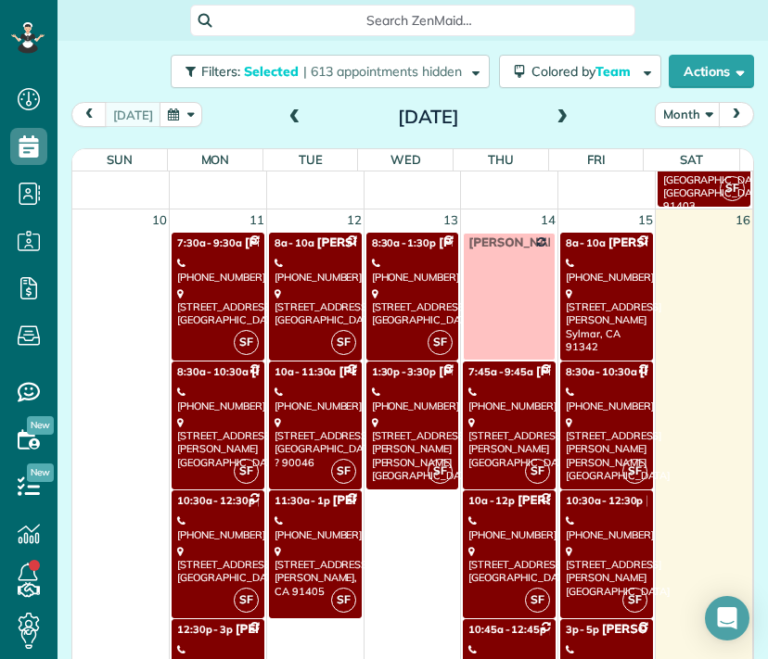
click at [234, 429] on div "[STREET_ADDRESS][PERSON_NAME]" at bounding box center [218, 442] width 82 height 53
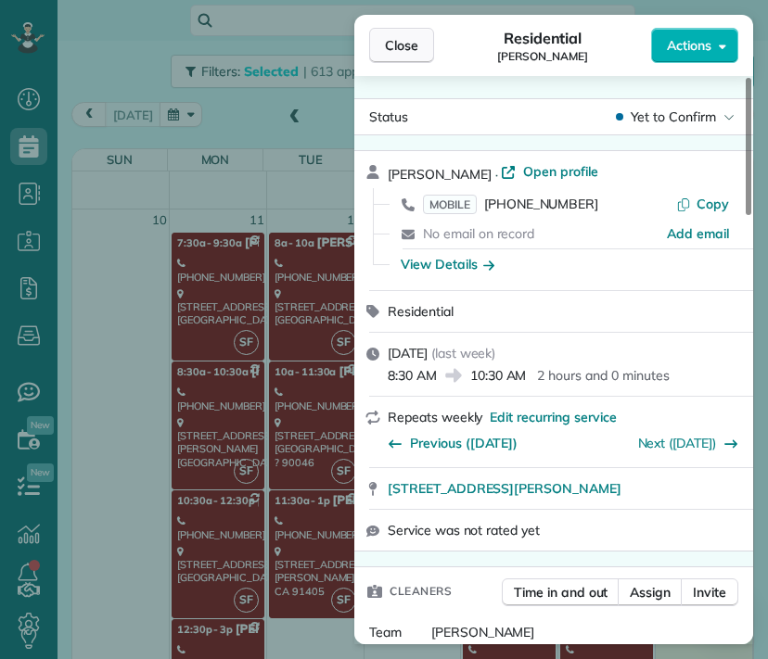
click at [408, 56] on button "Close" at bounding box center [401, 45] width 65 height 35
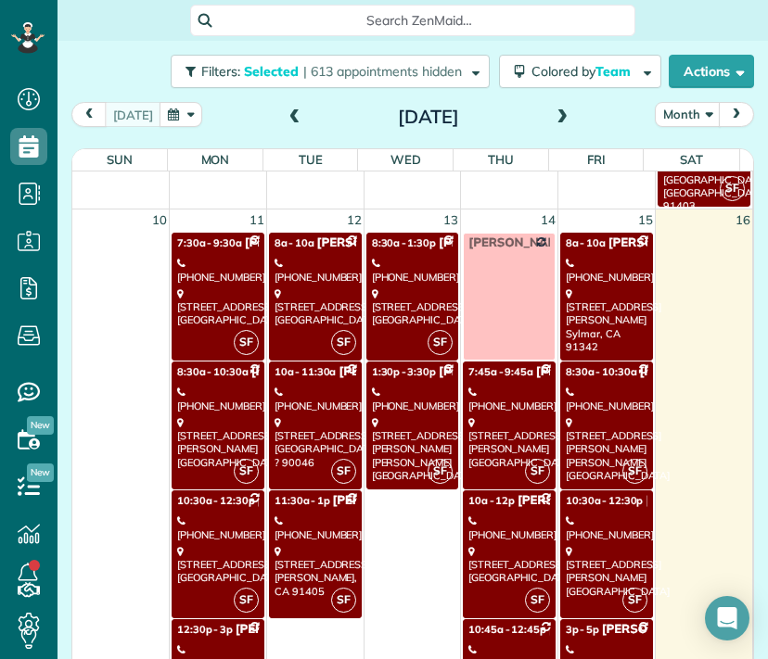
click at [213, 555] on div "[STREET_ADDRESS]" at bounding box center [218, 565] width 82 height 40
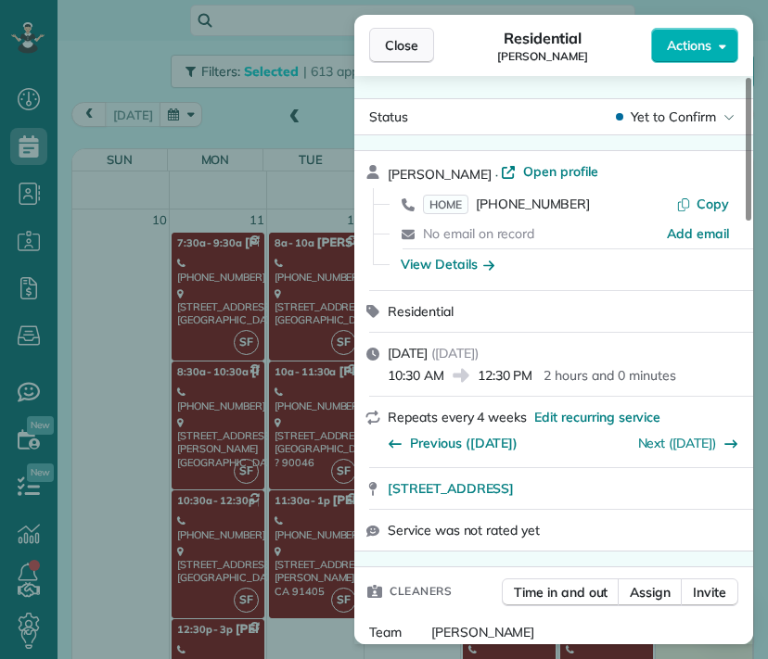
click at [403, 41] on span "Close" at bounding box center [401, 45] width 33 height 19
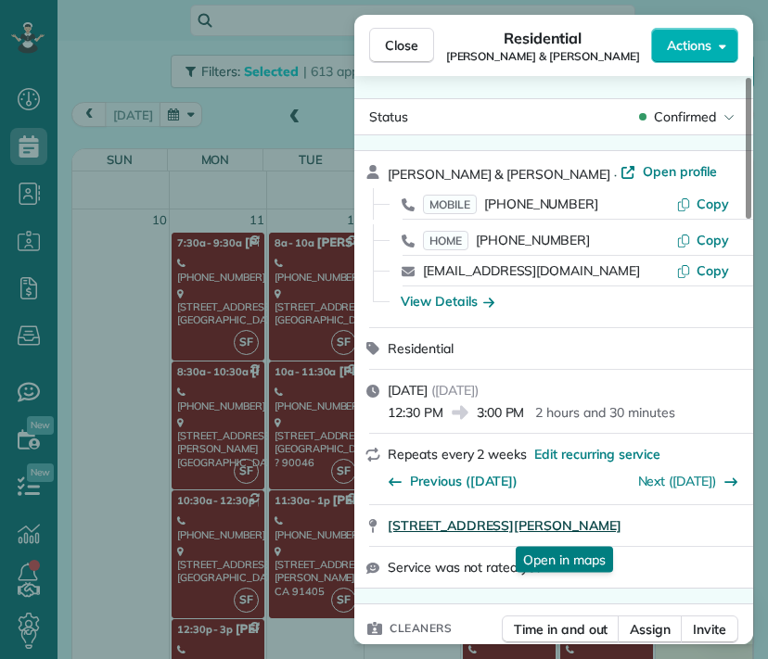
click at [490, 535] on span "[STREET_ADDRESS][PERSON_NAME]" at bounding box center [505, 526] width 234 height 19
click at [401, 51] on span "Close" at bounding box center [401, 45] width 33 height 19
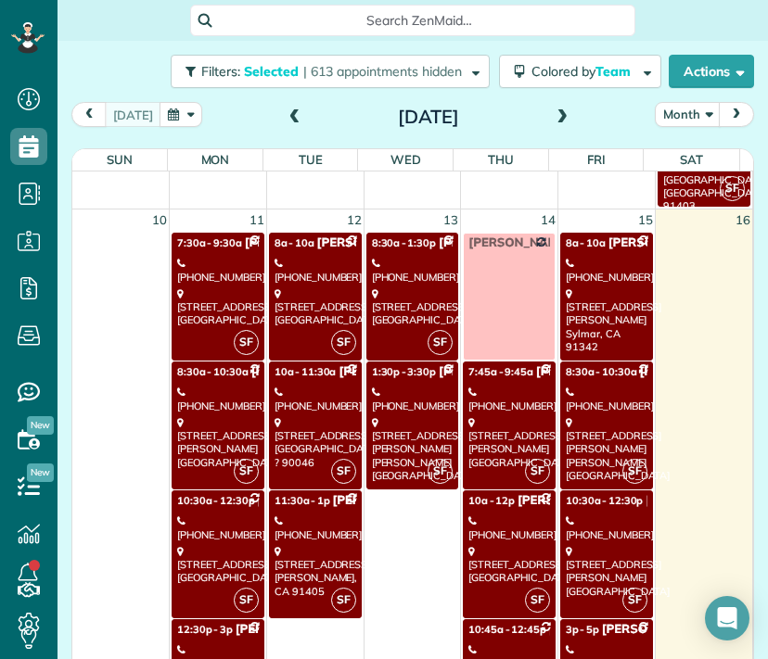
click at [294, 278] on div "[PHONE_NUMBER]" at bounding box center [316, 270] width 82 height 27
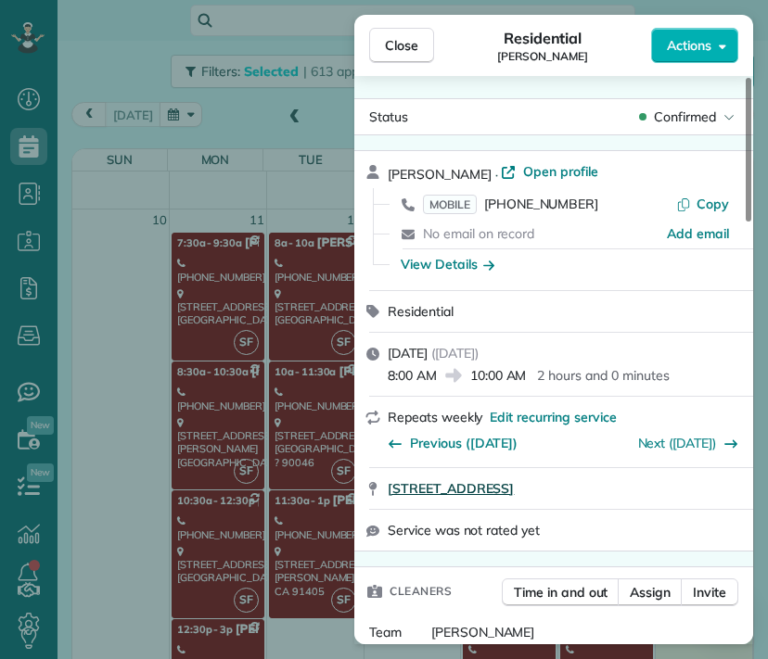
click at [514, 492] on span "[STREET_ADDRESS]" at bounding box center [451, 489] width 126 height 19
click at [413, 42] on span "Close" at bounding box center [401, 45] width 33 height 19
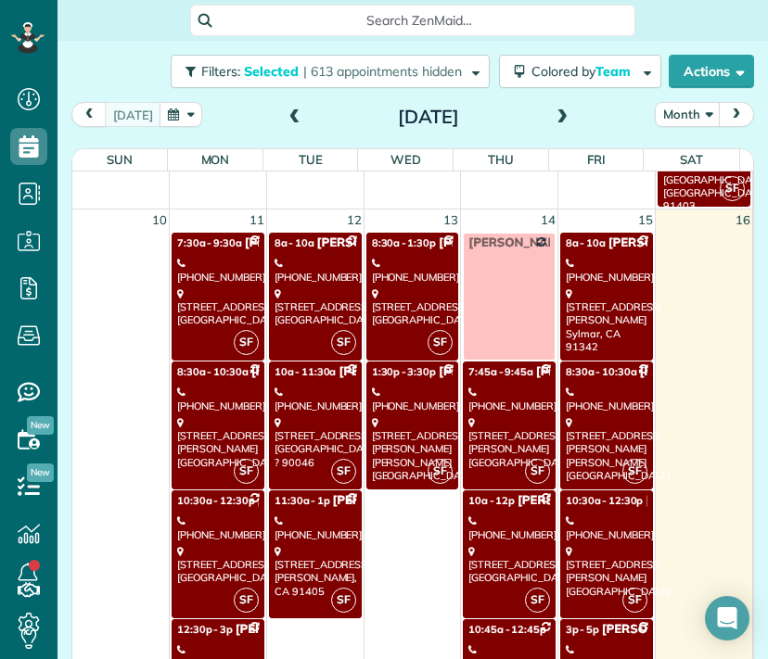
click at [312, 389] on div "[PHONE_NUMBER]" at bounding box center [316, 399] width 82 height 27
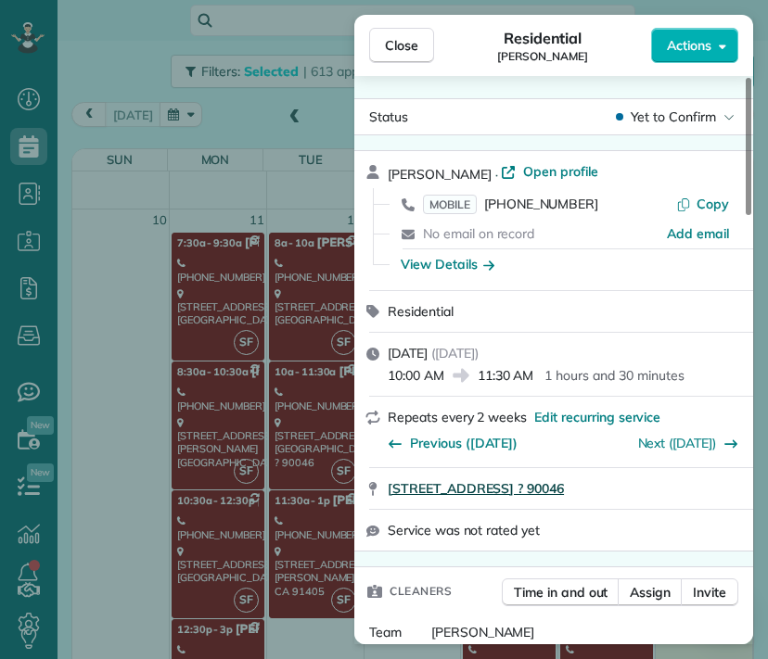
click at [564, 494] on span "[STREET_ADDRESS] ? 90046" at bounding box center [476, 489] width 176 height 19
click at [393, 50] on span "Close" at bounding box center [401, 45] width 33 height 19
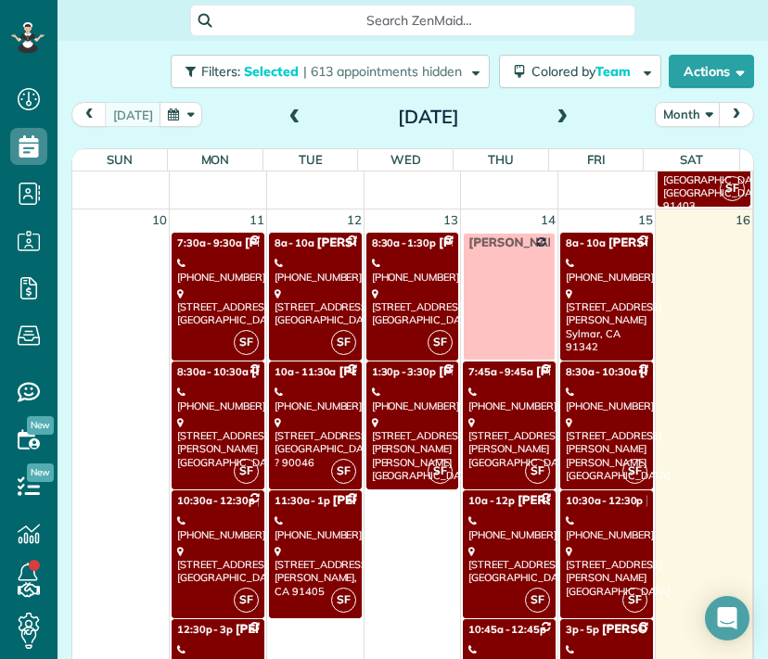
click at [501, 505] on link "SF 10a - 12p [PERSON_NAME] [PHONE_NUMBER] [STREET_ADDRESS]" at bounding box center [509, 555] width 93 height 128
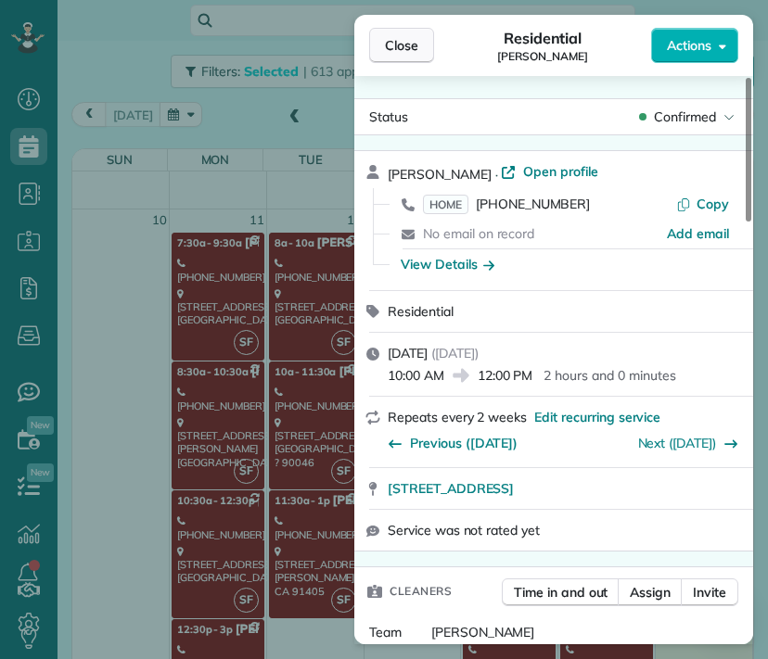
click at [398, 46] on span "Close" at bounding box center [401, 45] width 33 height 19
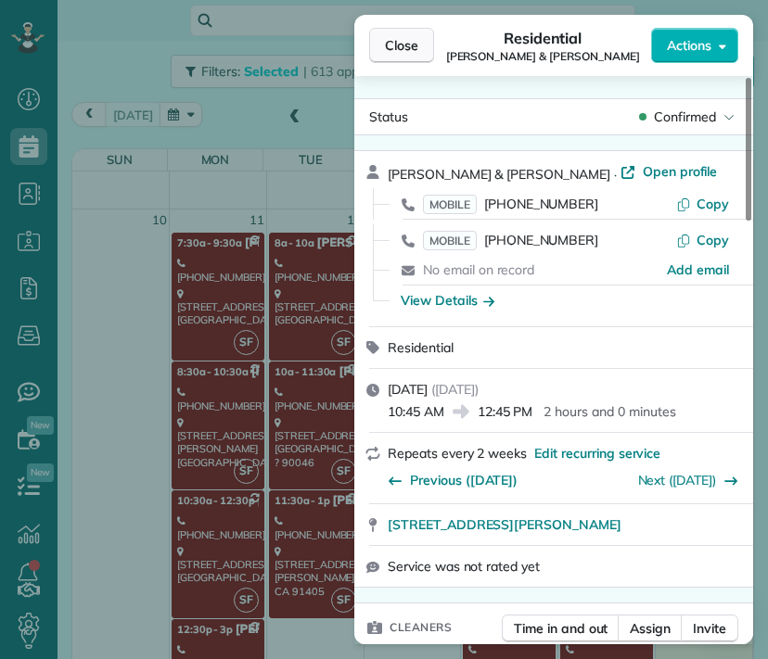
click at [416, 48] on span "Close" at bounding box center [401, 45] width 33 height 19
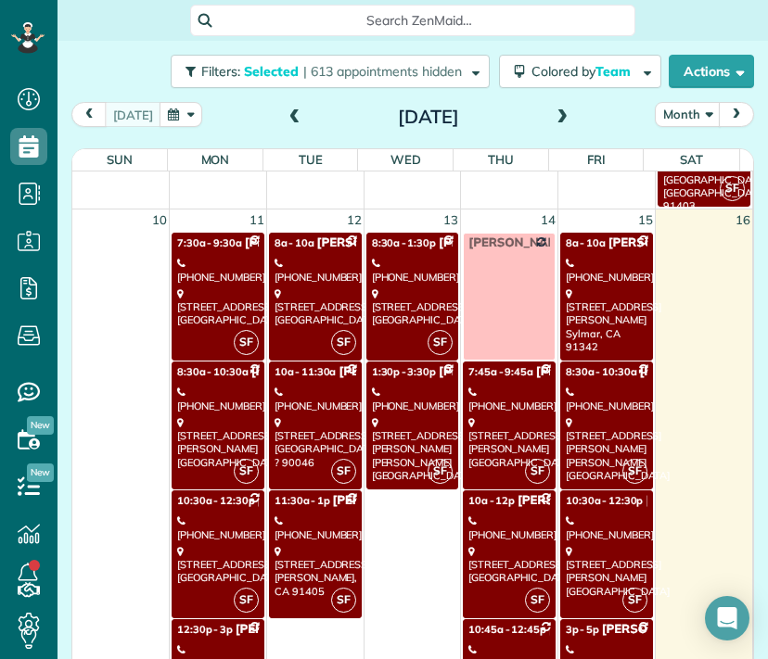
click at [595, 309] on div "[STREET_ADDRESS][PERSON_NAME]" at bounding box center [607, 321] width 82 height 66
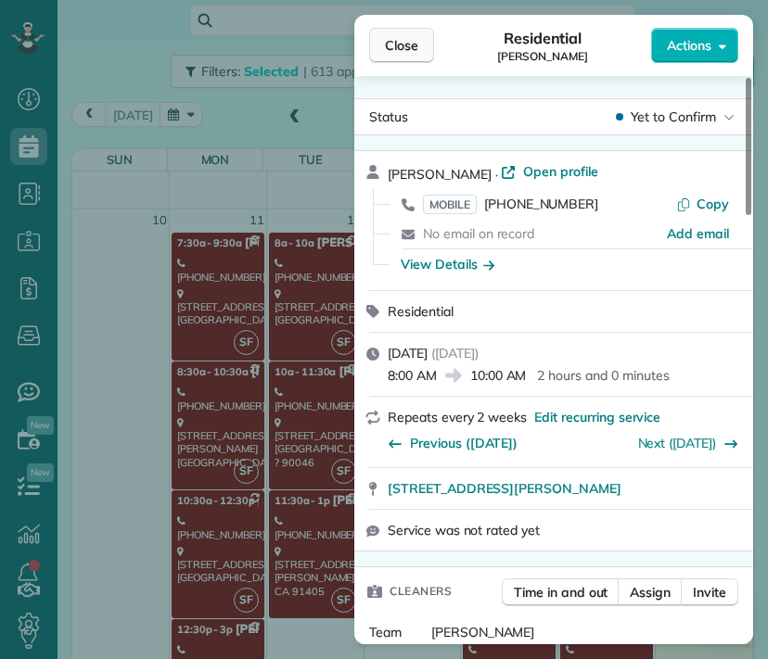
click at [403, 49] on span "Close" at bounding box center [401, 45] width 33 height 19
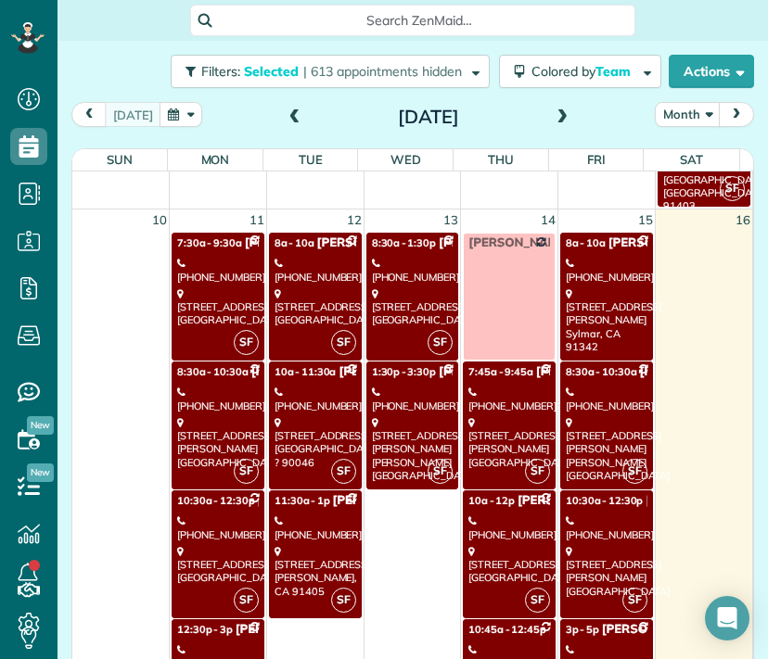
click at [566, 390] on div "[PHONE_NUMBER]" at bounding box center [607, 399] width 82 height 27
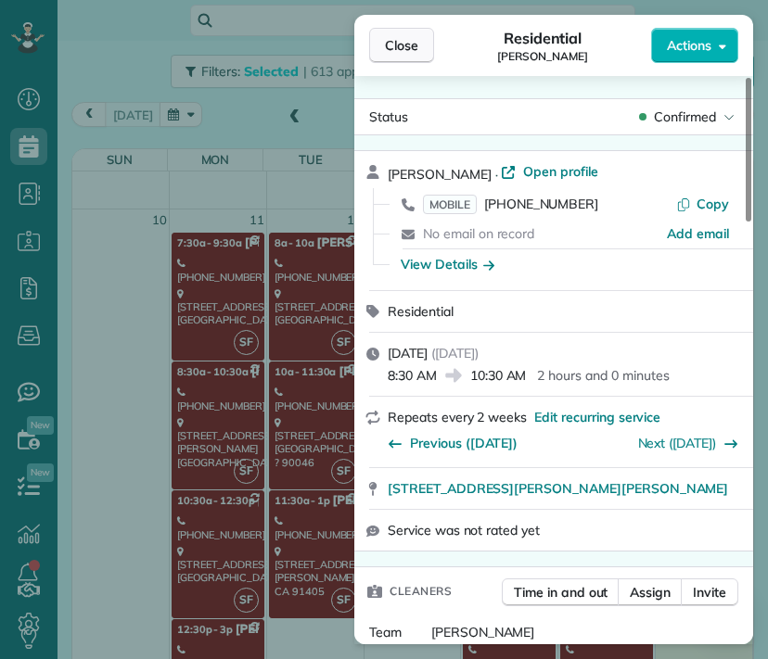
click at [422, 31] on button "Close" at bounding box center [401, 45] width 65 height 35
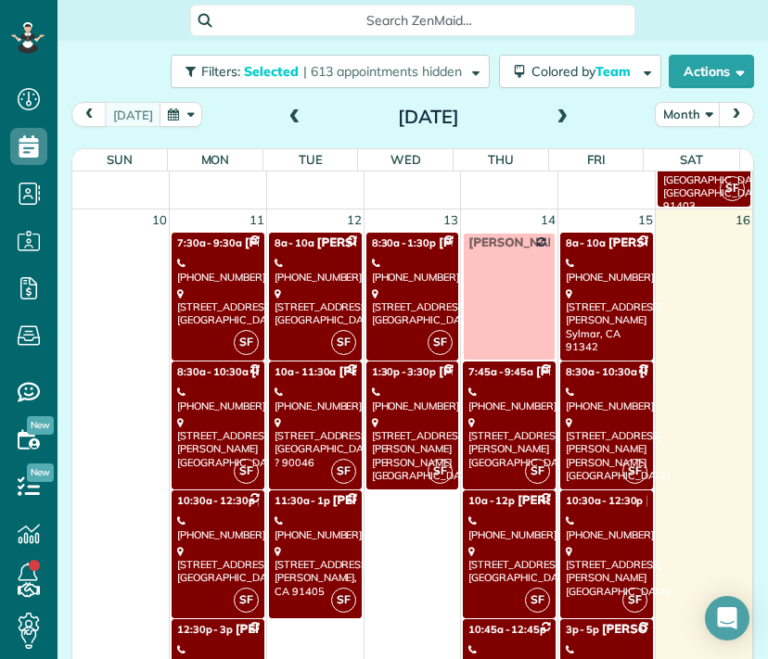
click at [592, 546] on div "[STREET_ADDRESS][PERSON_NAME]" at bounding box center [607, 571] width 82 height 53
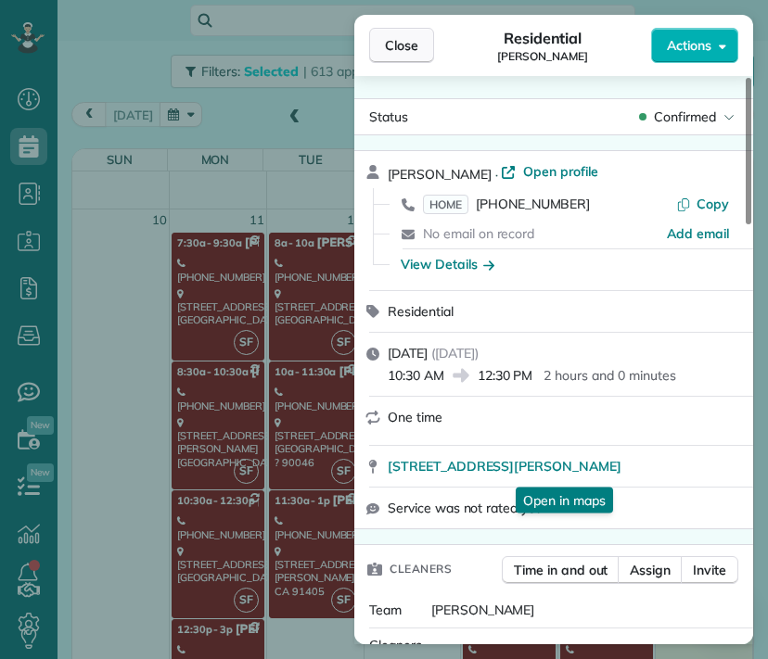
click at [407, 50] on span "Close" at bounding box center [401, 45] width 33 height 19
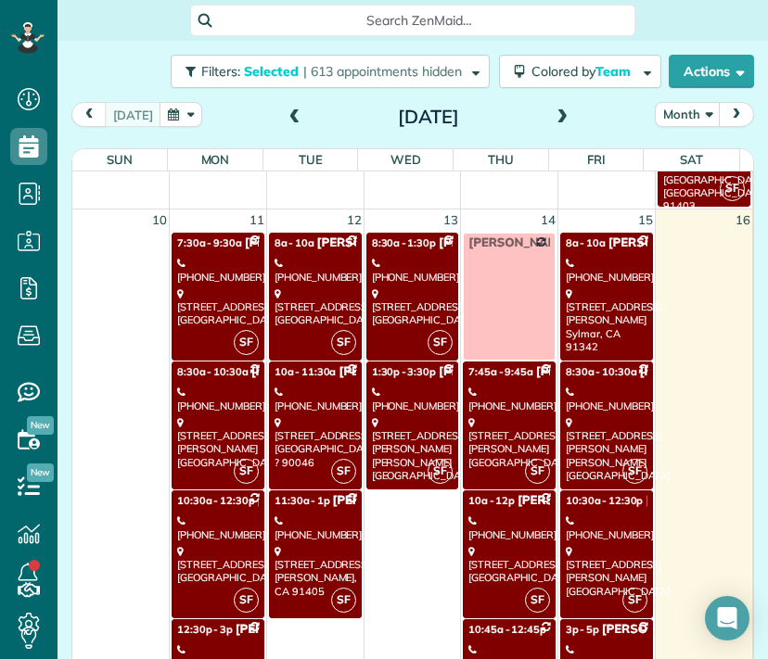
click at [602, 624] on span "[PERSON_NAME]" at bounding box center [652, 629] width 101 height 15
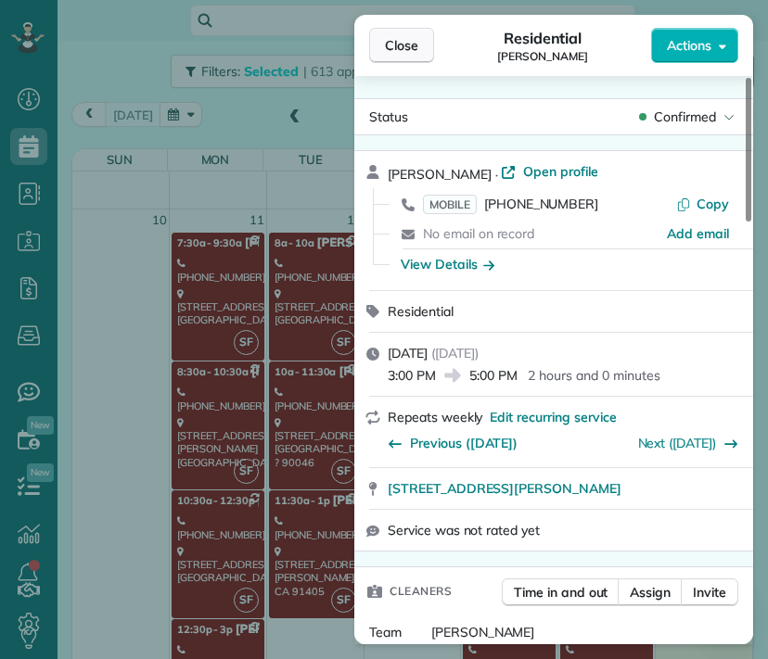
click at [412, 49] on span "Close" at bounding box center [401, 45] width 33 height 19
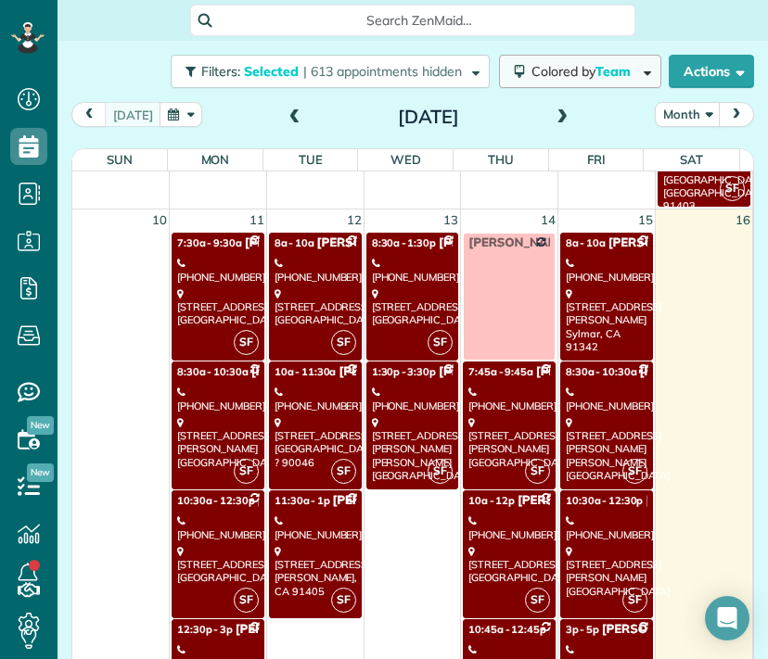
click at [544, 74] on span "Colored by Team" at bounding box center [584, 71] width 106 height 17
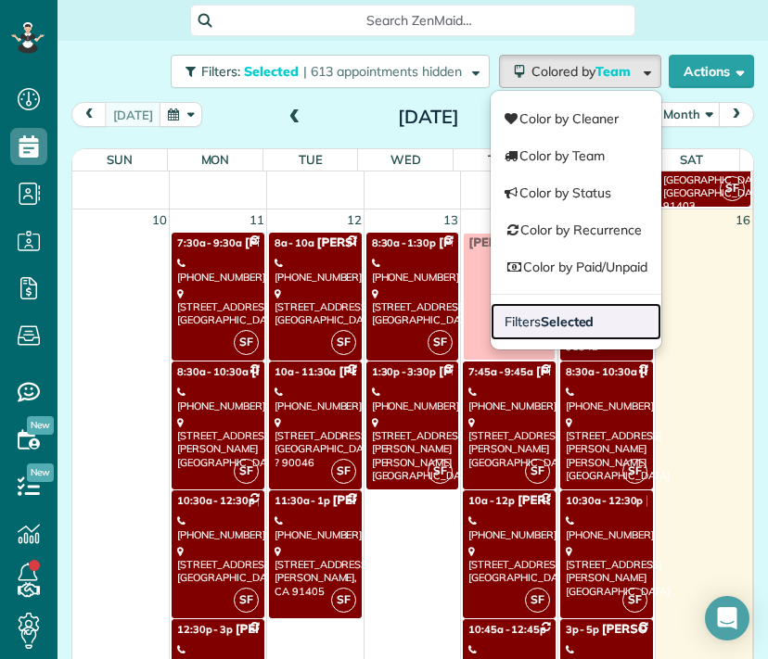
click at [541, 317] on strong "Selected" at bounding box center [568, 321] width 54 height 17
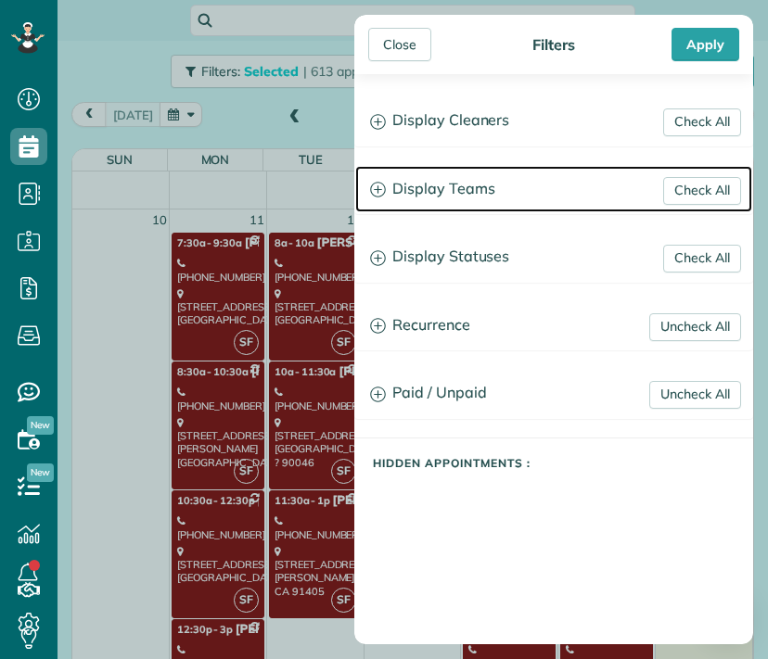
click at [440, 187] on h3 "Display Teams" at bounding box center [553, 189] width 397 height 47
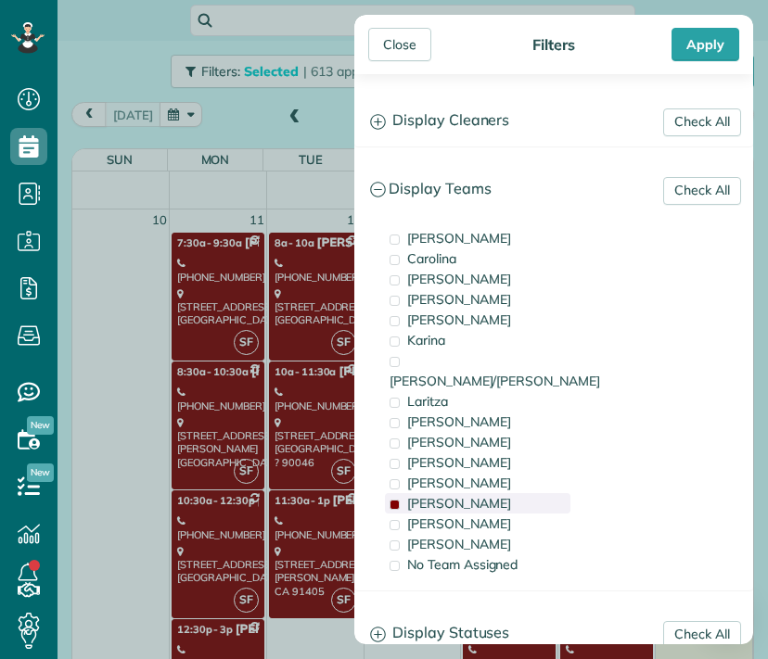
click at [398, 493] on div "[PERSON_NAME]" at bounding box center [478, 503] width 186 height 20
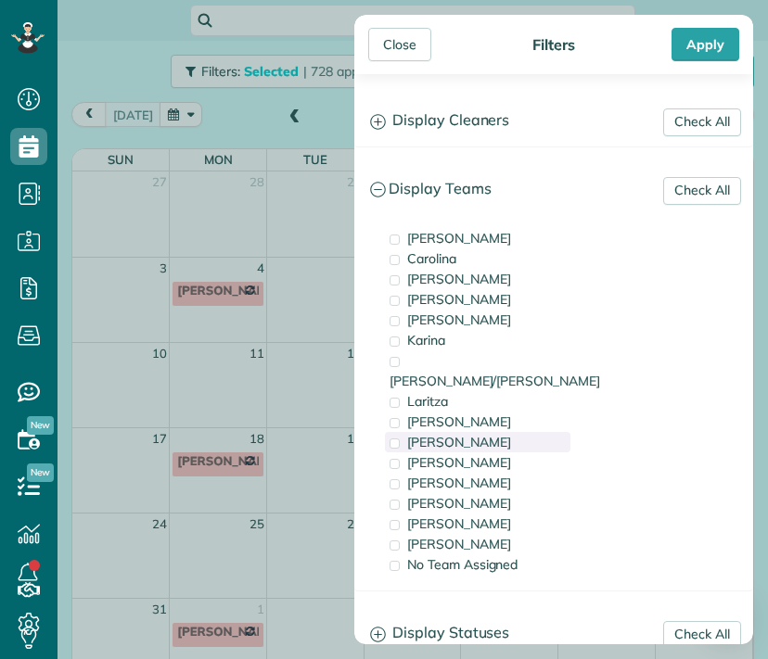
click at [432, 434] on span "[PERSON_NAME]" at bounding box center [459, 442] width 104 height 17
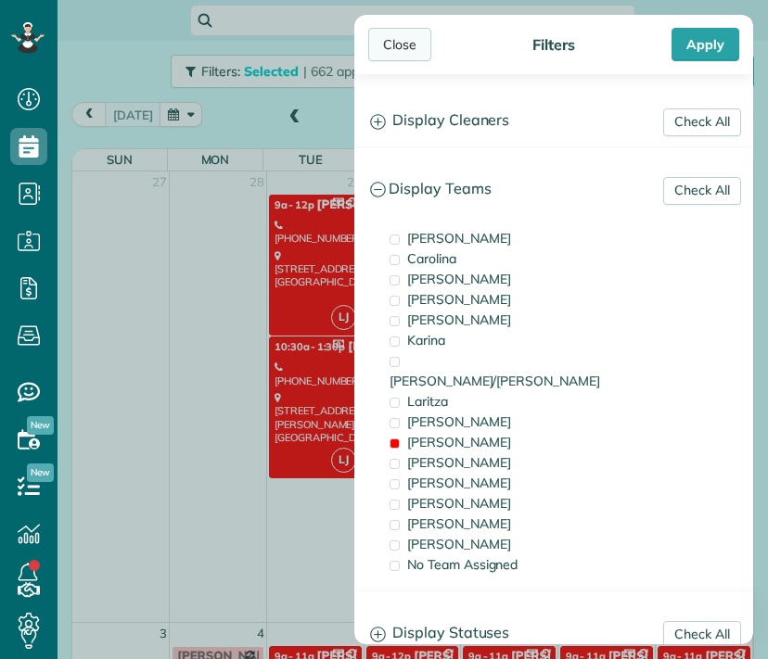
click at [404, 39] on div "Close" at bounding box center [399, 44] width 63 height 33
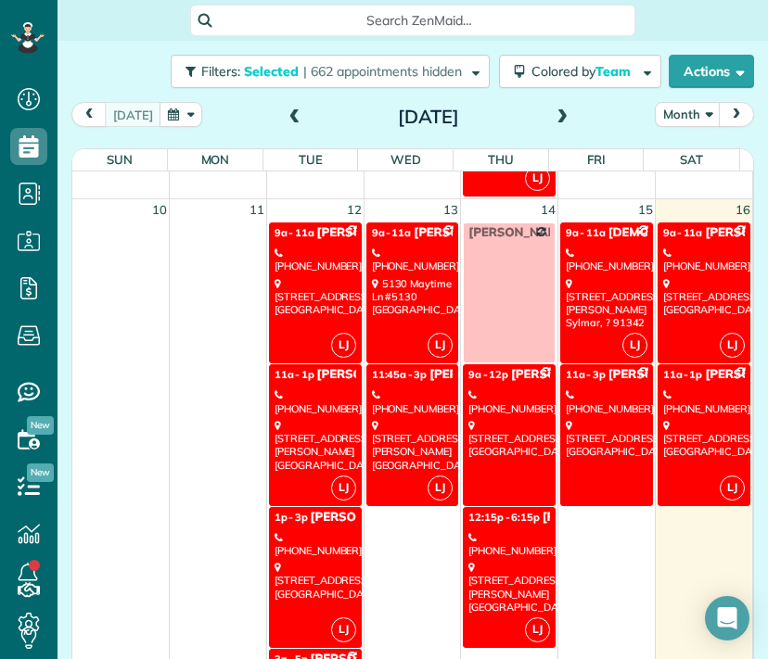
scroll to position [876, 0]
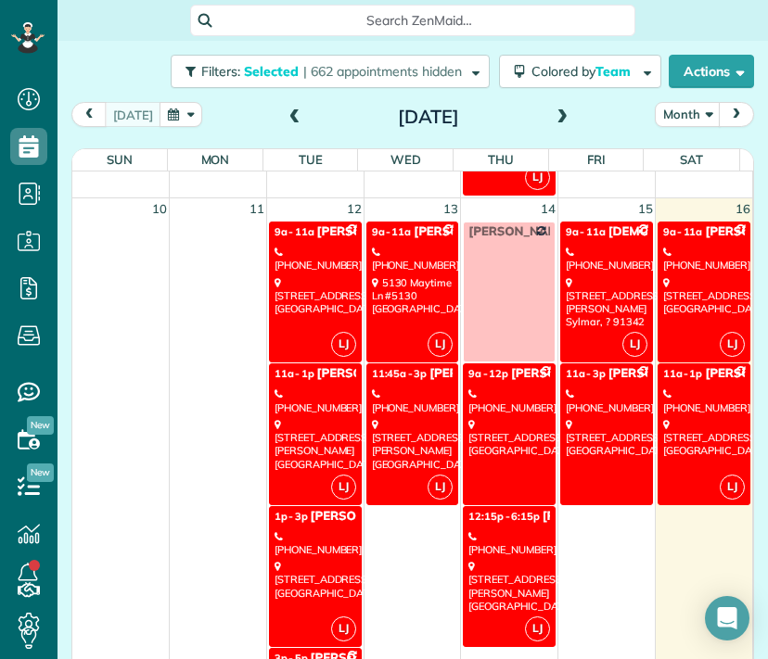
click at [319, 286] on div "[STREET_ADDRESS] [GEOGRAPHIC_DATA]" at bounding box center [316, 296] width 82 height 40
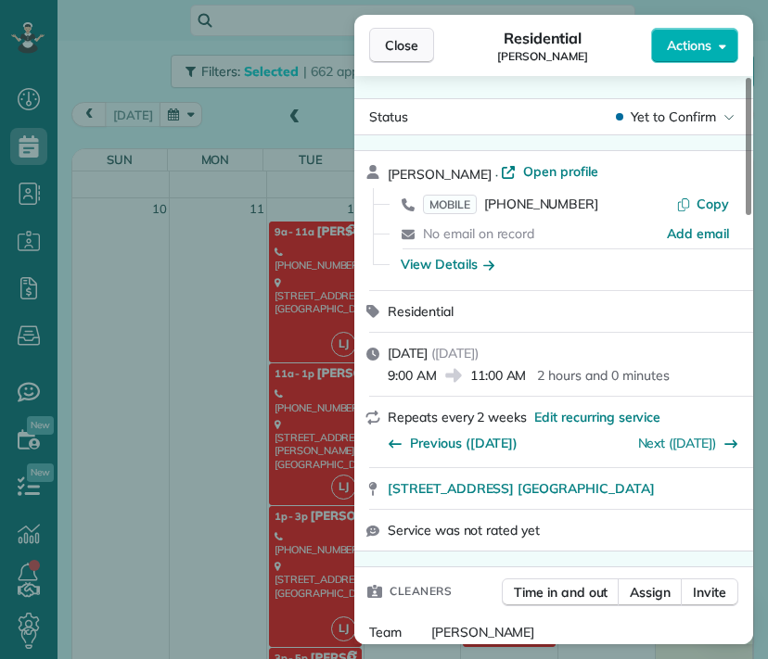
click at [397, 47] on span "Close" at bounding box center [401, 45] width 33 height 19
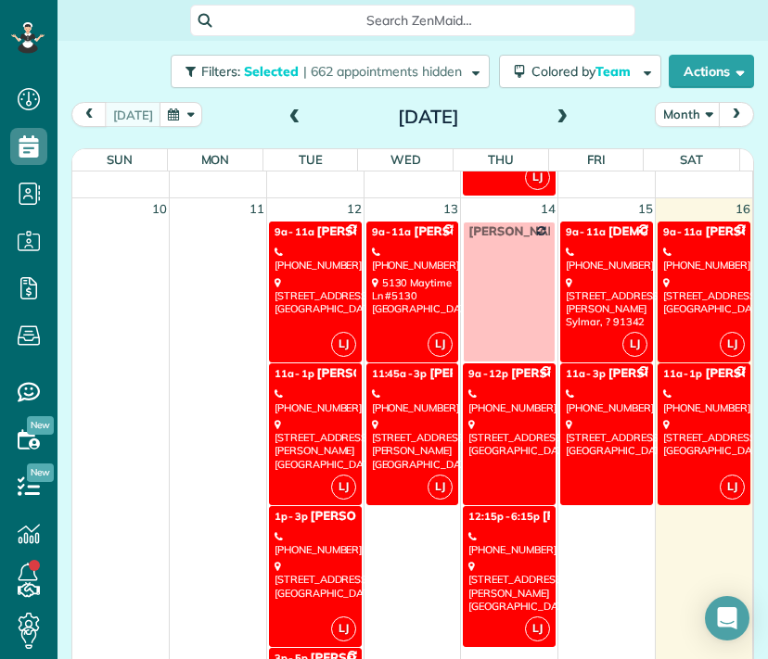
click at [308, 394] on div "[PHONE_NUMBER]" at bounding box center [316, 401] width 82 height 27
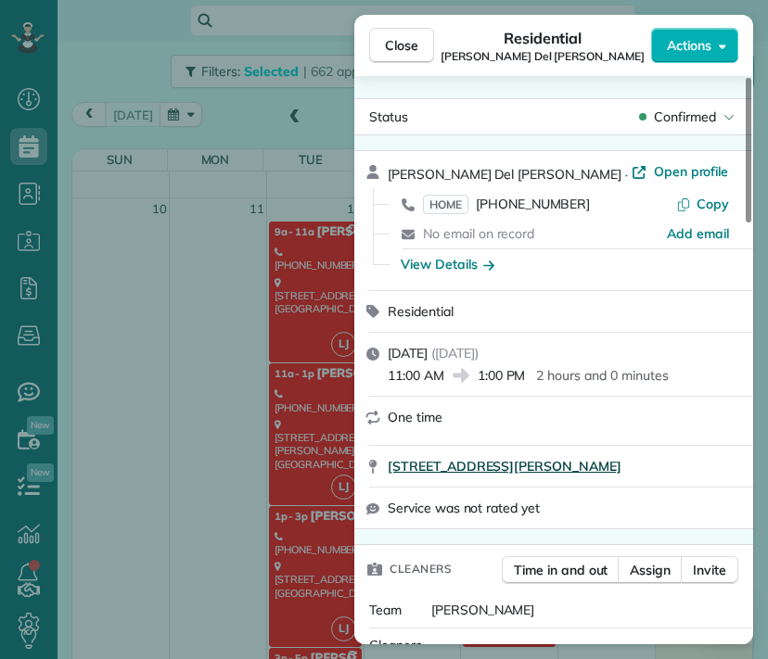
click at [563, 474] on span "[STREET_ADDRESS][PERSON_NAME]" at bounding box center [505, 466] width 234 height 19
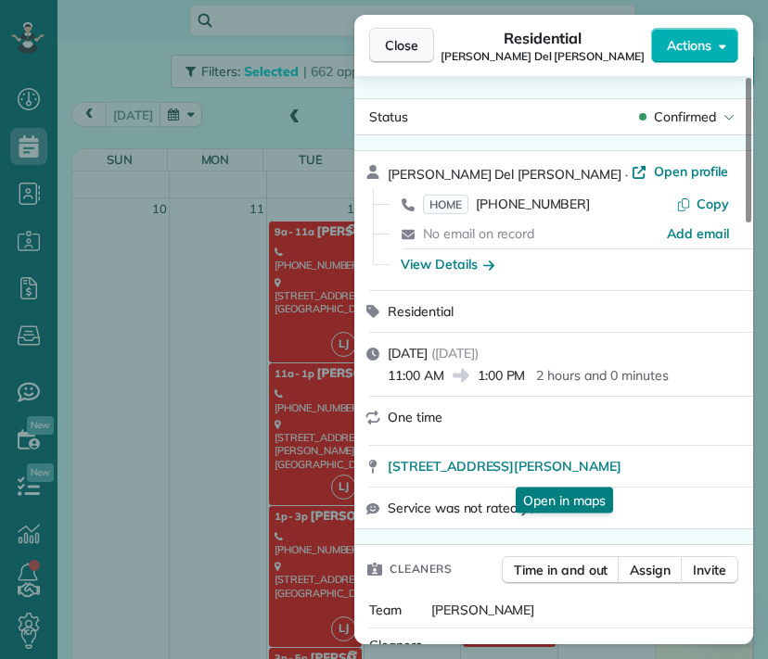
click at [410, 42] on span "Close" at bounding box center [401, 45] width 33 height 19
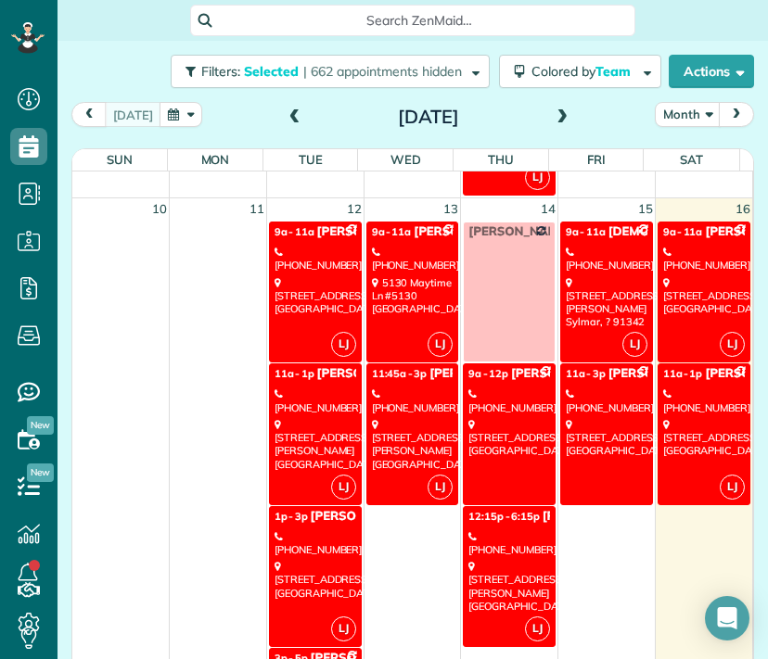
click at [322, 552] on div "[PHONE_NUMBER]" at bounding box center [316, 544] width 82 height 27
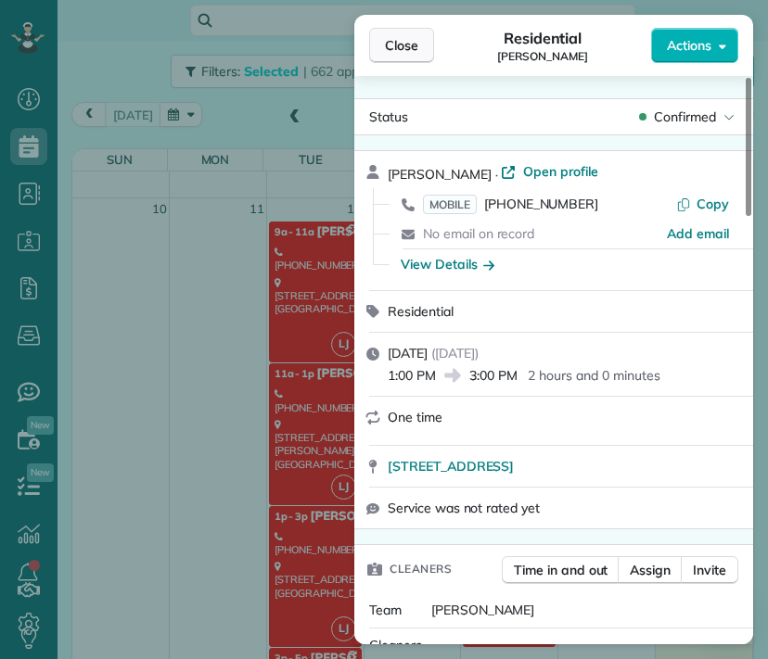
click at [397, 47] on span "Close" at bounding box center [401, 45] width 33 height 19
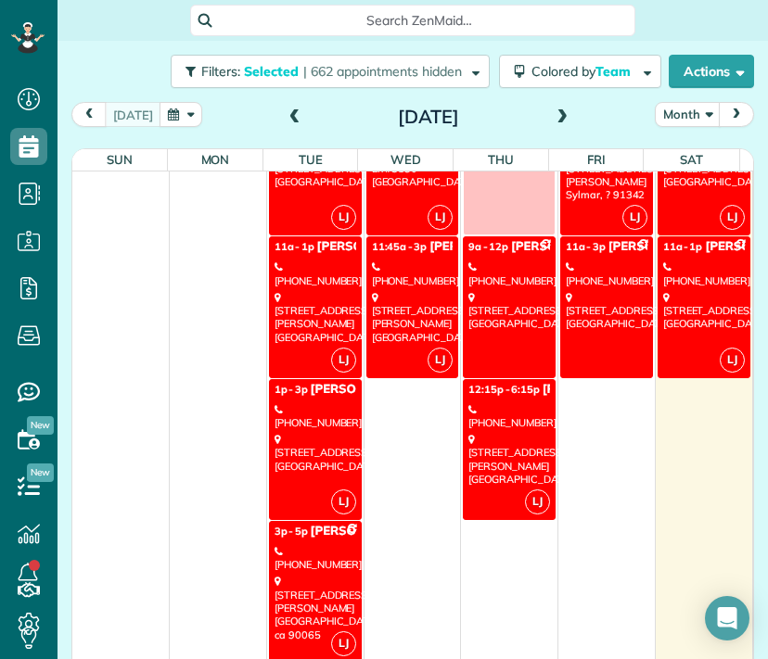
scroll to position [1000, 0]
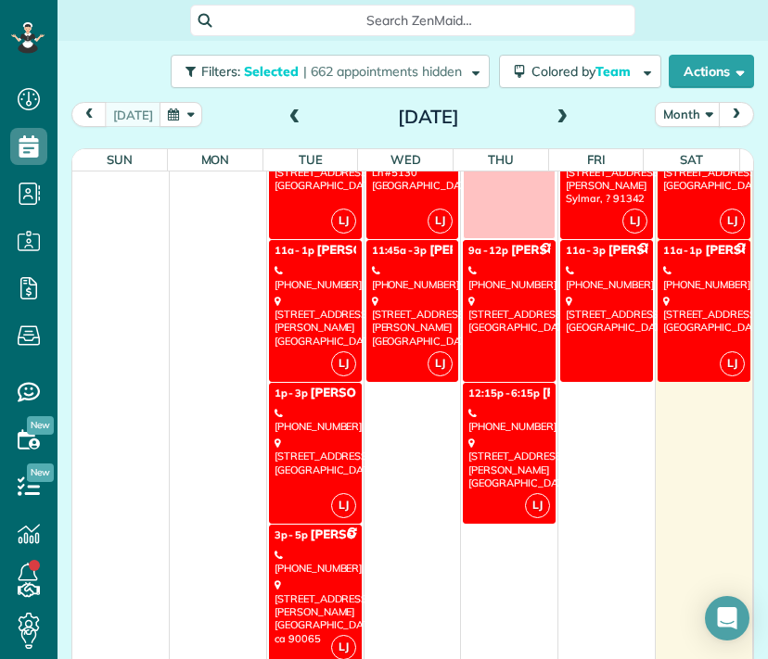
click at [313, 579] on div "[STREET_ADDRESS][PERSON_NAME]" at bounding box center [316, 612] width 82 height 66
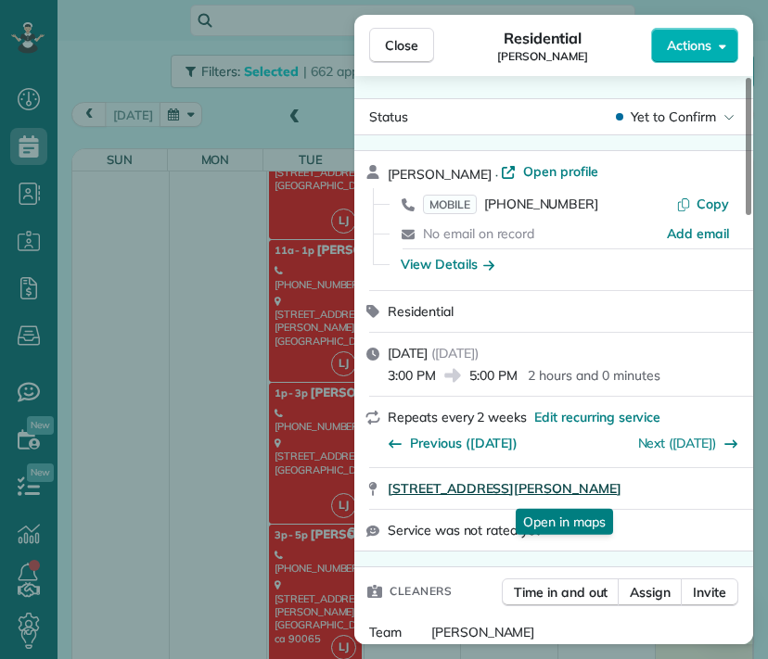
click at [590, 487] on span "[STREET_ADDRESS][PERSON_NAME]" at bounding box center [505, 489] width 234 height 19
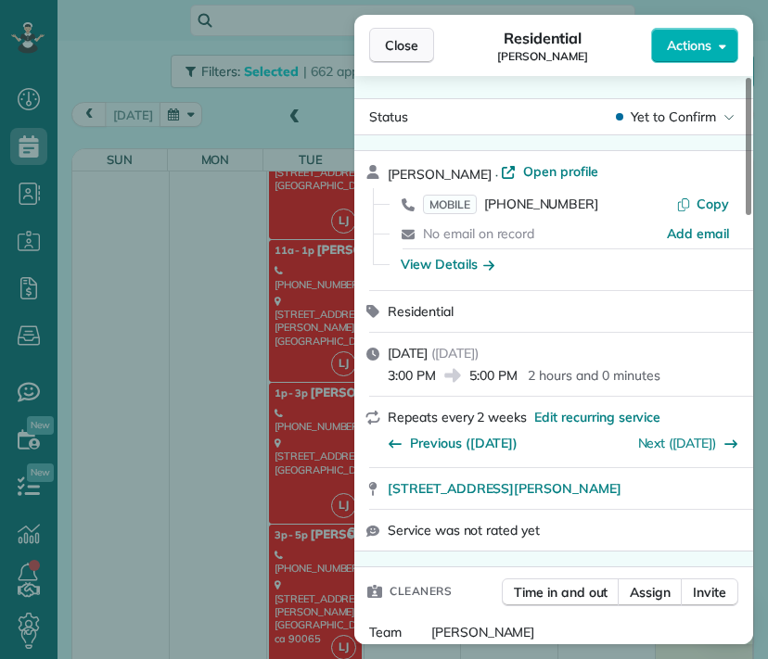
click at [392, 59] on button "Close" at bounding box center [401, 45] width 65 height 35
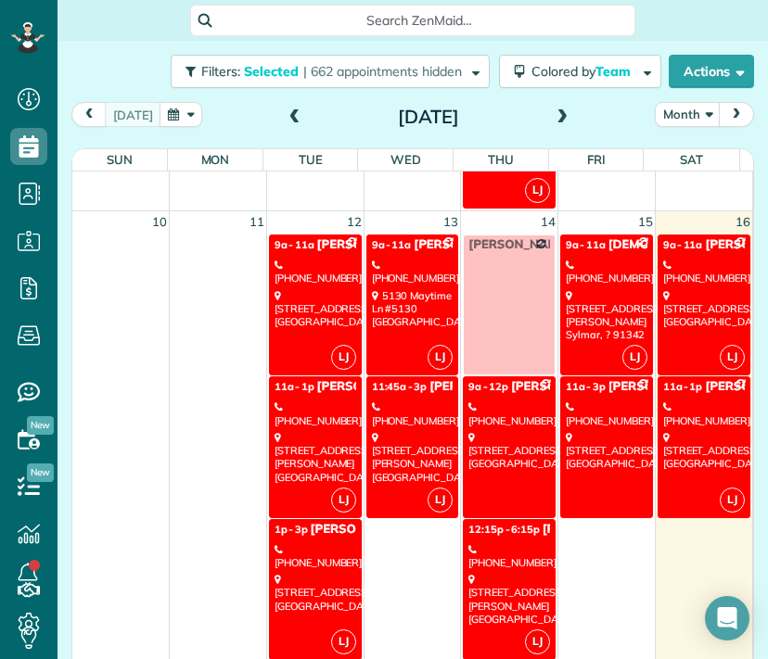
scroll to position [868, 0]
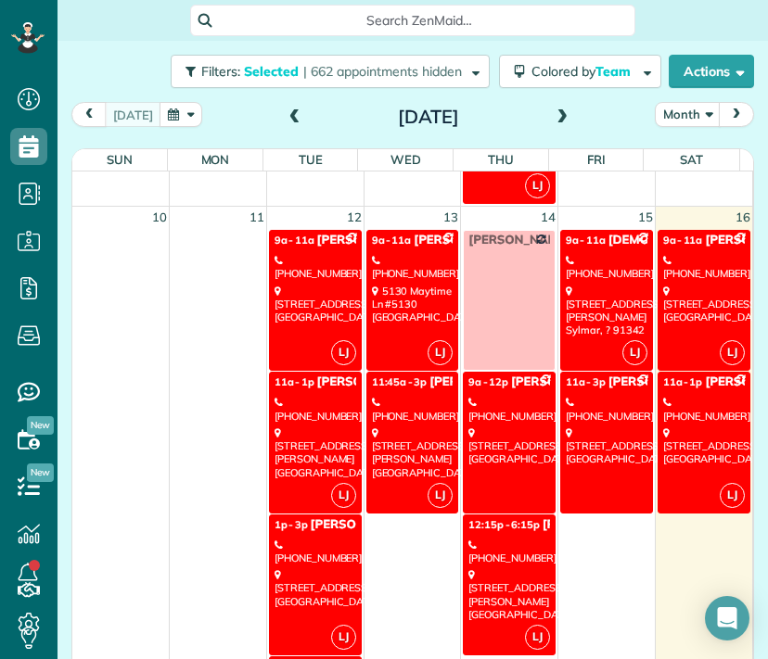
click at [402, 249] on link "LJ 9a - 11a [PERSON_NAME] [PHONE_NUMBER] 5130 Maytime Ln #[GEOGRAPHIC_DATA]" at bounding box center [412, 300] width 93 height 141
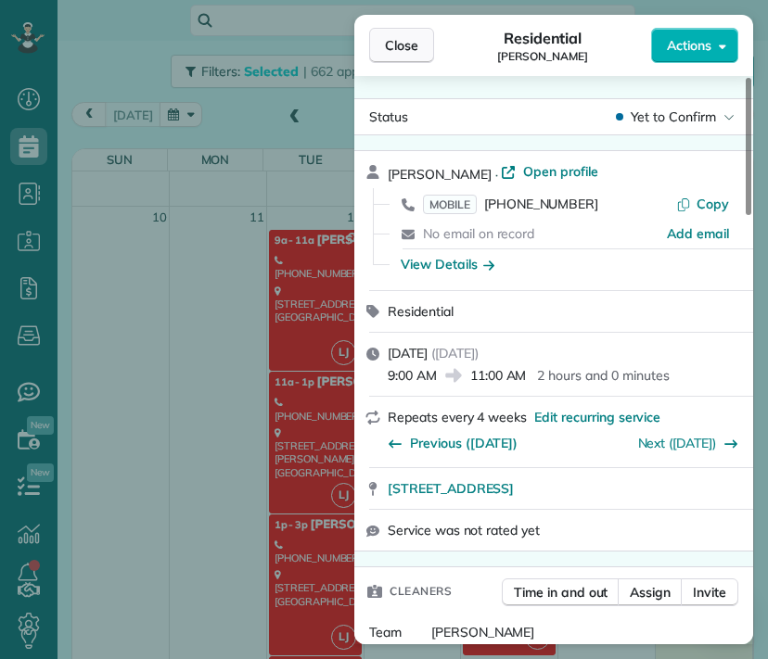
click at [391, 55] on button "Close" at bounding box center [401, 45] width 65 height 35
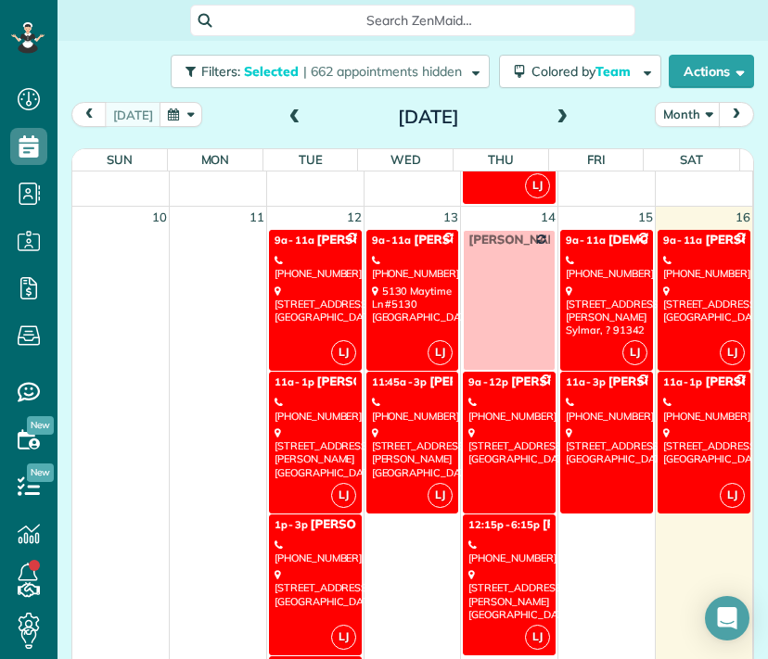
click at [398, 427] on div "[STREET_ADDRESS][PERSON_NAME]" at bounding box center [413, 453] width 82 height 53
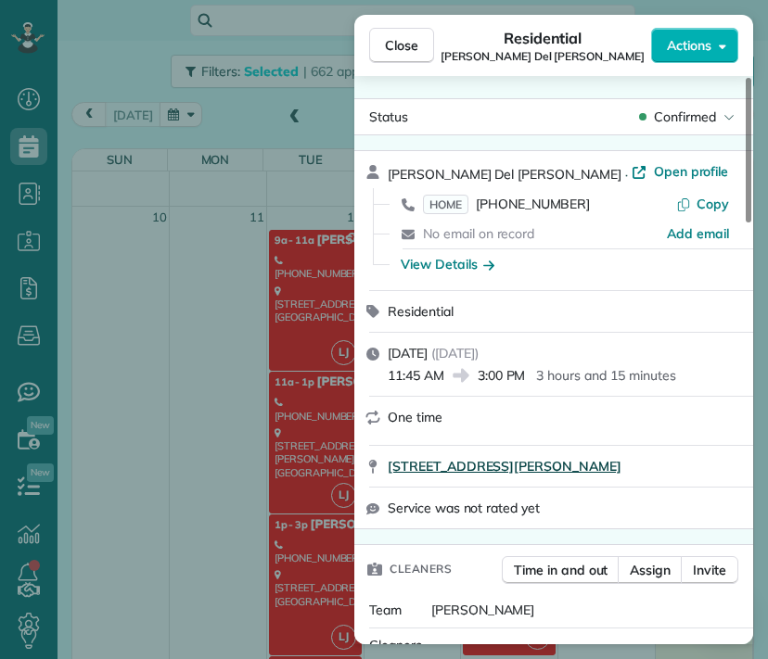
click at [603, 474] on span "[STREET_ADDRESS][PERSON_NAME]" at bounding box center [505, 466] width 234 height 19
click at [403, 43] on span "Close" at bounding box center [401, 45] width 33 height 19
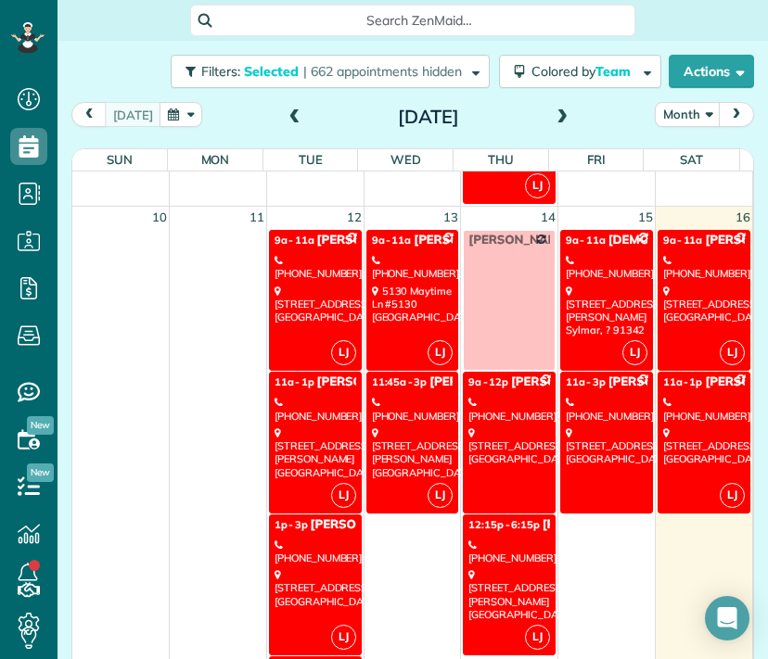
click at [486, 435] on div "[STREET_ADDRESS]" at bounding box center [509, 447] width 82 height 40
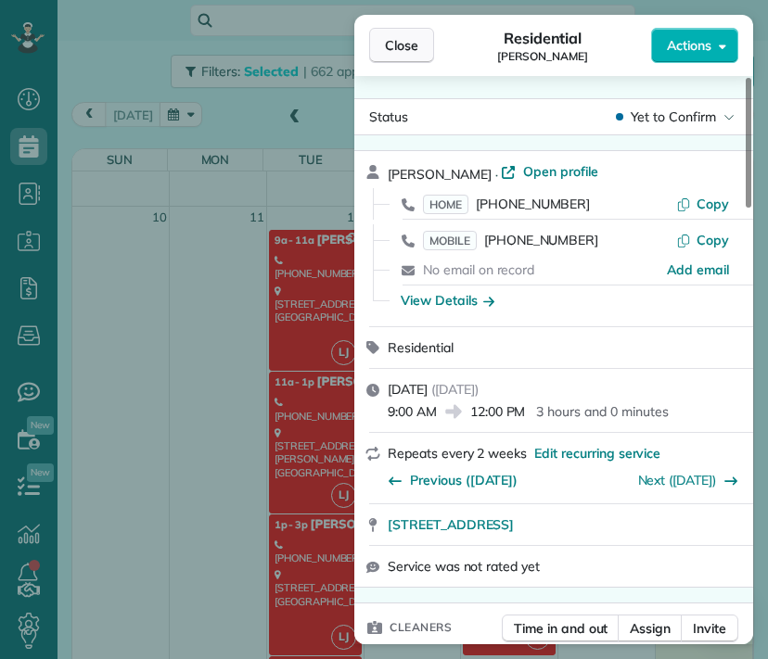
click at [390, 58] on button "Close" at bounding box center [401, 45] width 65 height 35
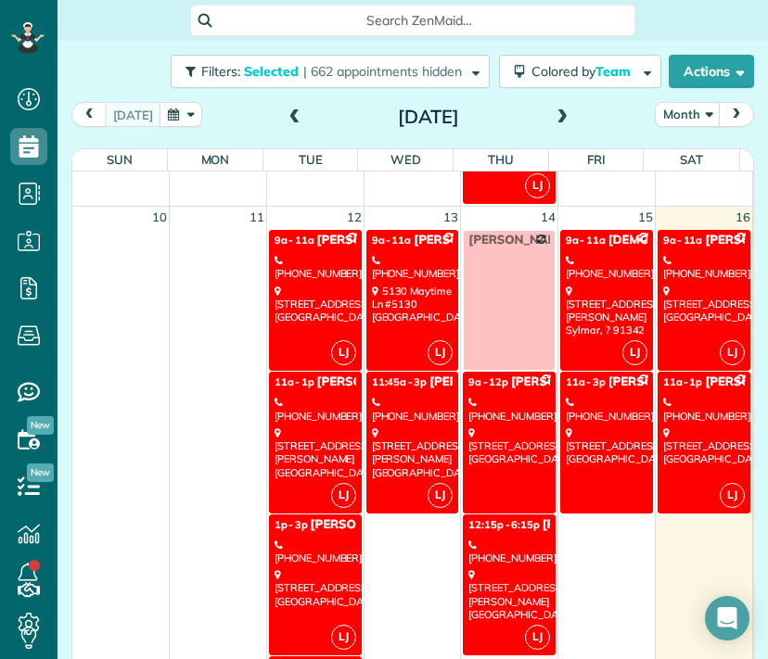
click at [494, 562] on link "LJ 12:15p - 6:15p [PERSON_NAME] & [PERSON_NAME] [PHONE_NUMBER] [STREET_ADDRESS]…" at bounding box center [509, 585] width 93 height 141
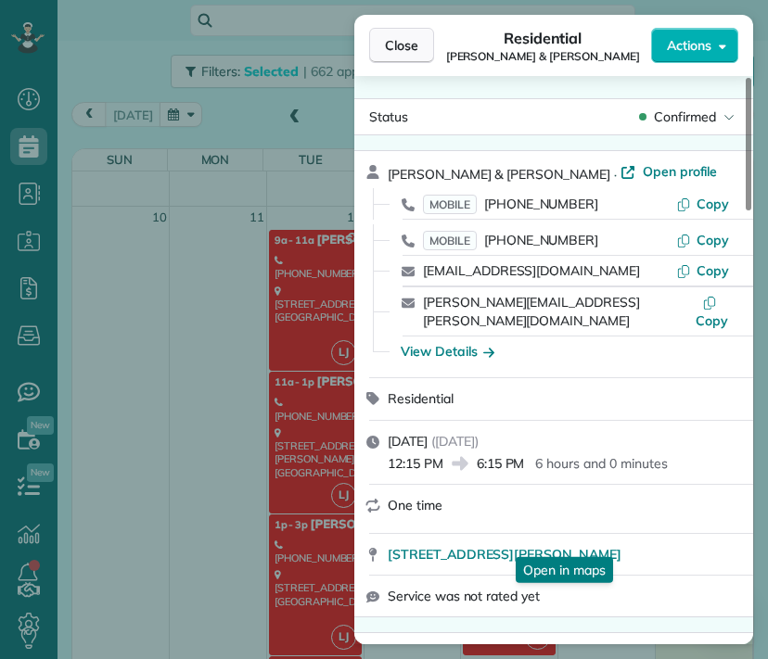
click at [383, 51] on button "Close" at bounding box center [401, 45] width 65 height 35
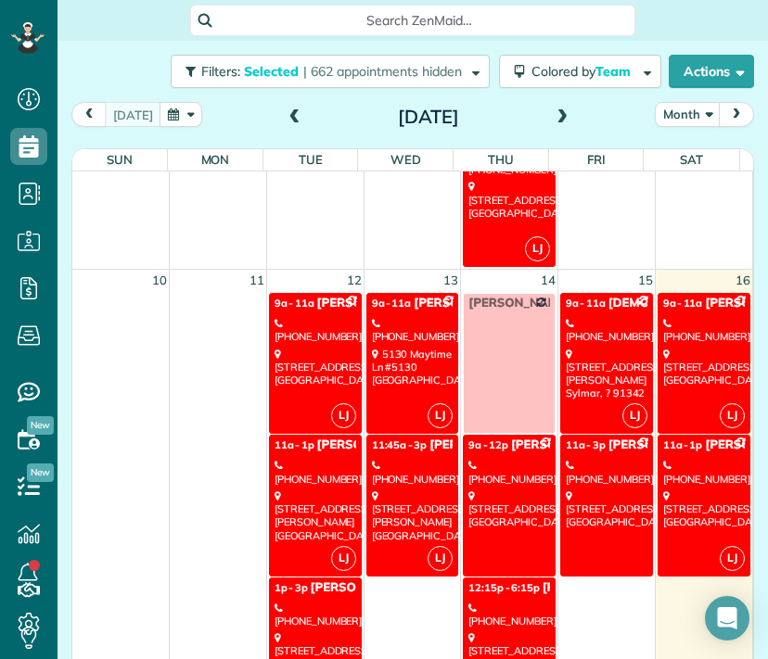
scroll to position [796, 0]
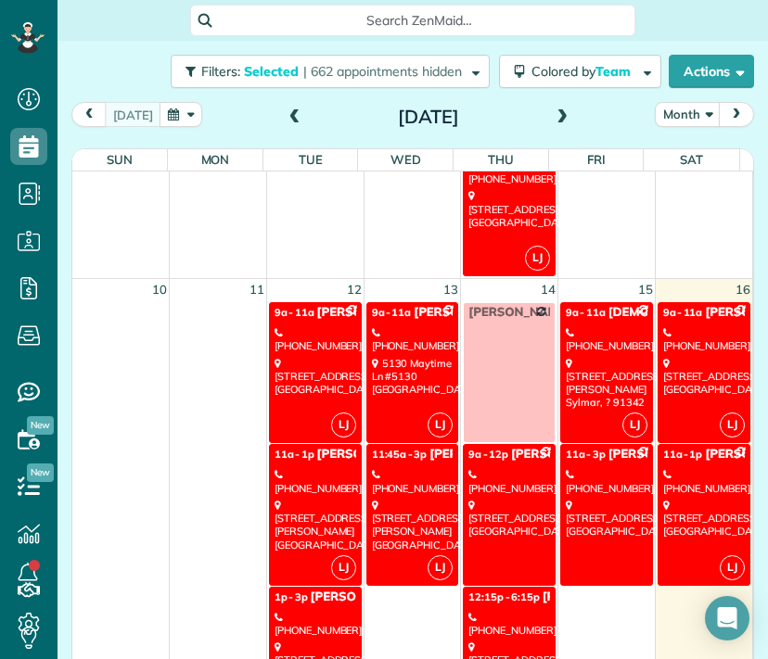
click at [590, 364] on div "[STREET_ADDRESS][PERSON_NAME]" at bounding box center [607, 383] width 82 height 53
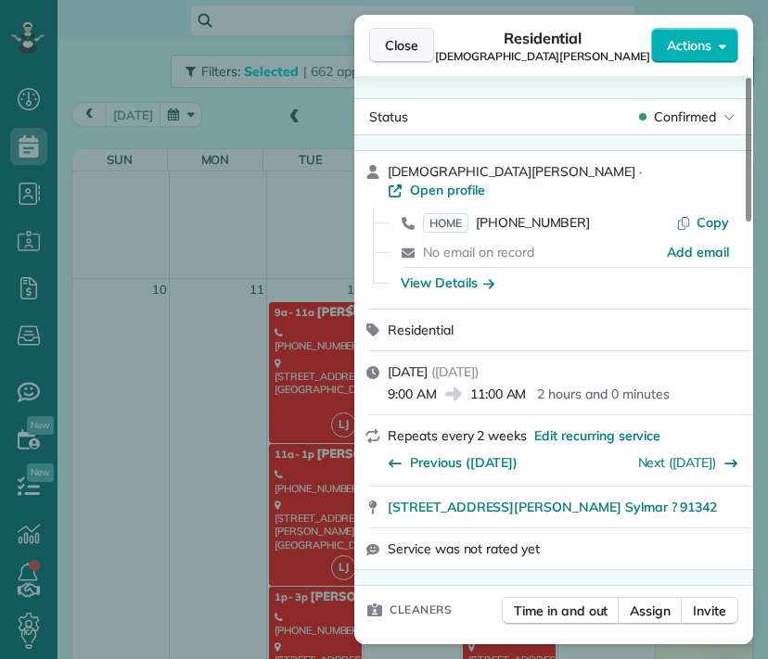
click at [404, 48] on span "Close" at bounding box center [401, 45] width 33 height 19
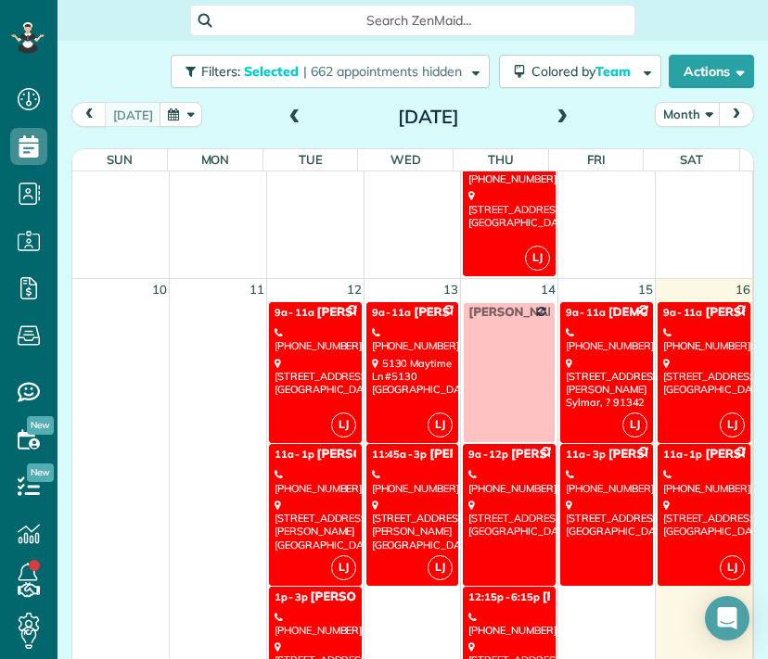
click at [501, 616] on div "[PHONE_NUMBER]" at bounding box center [509, 624] width 82 height 27
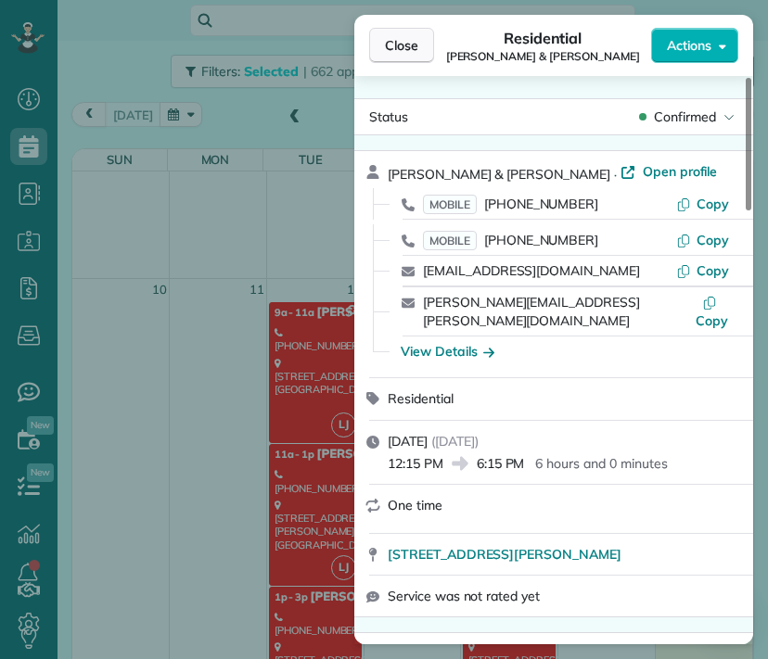
click at [395, 36] on span "Close" at bounding box center [401, 45] width 33 height 19
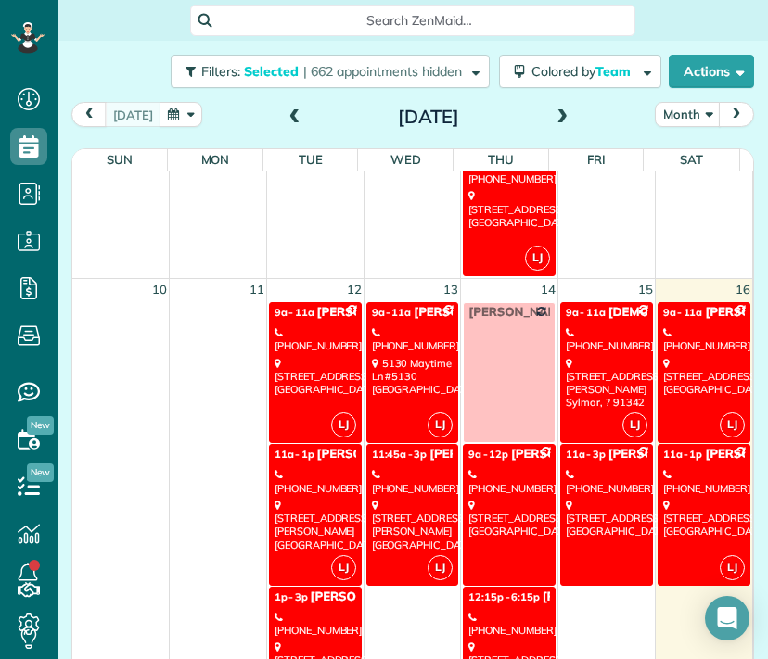
click at [663, 342] on div "[PHONE_NUMBER]" at bounding box center [704, 339] width 82 height 27
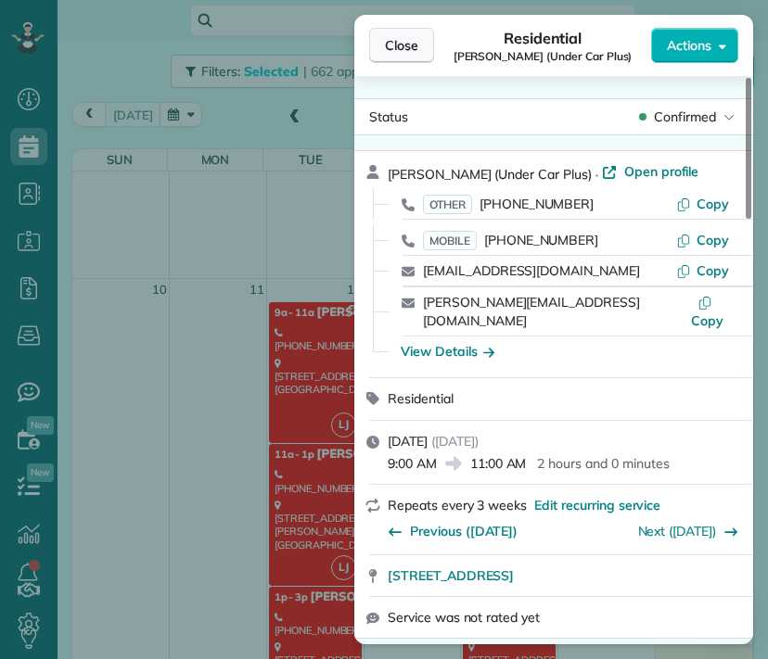
click at [423, 39] on button "Close" at bounding box center [401, 45] width 65 height 35
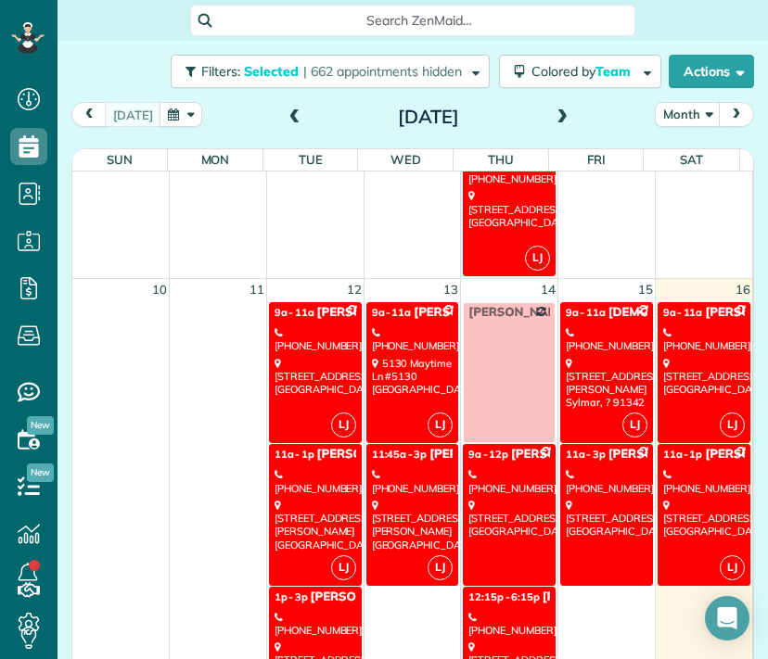
click at [687, 487] on div "[PHONE_NUMBER]" at bounding box center [704, 481] width 82 height 27
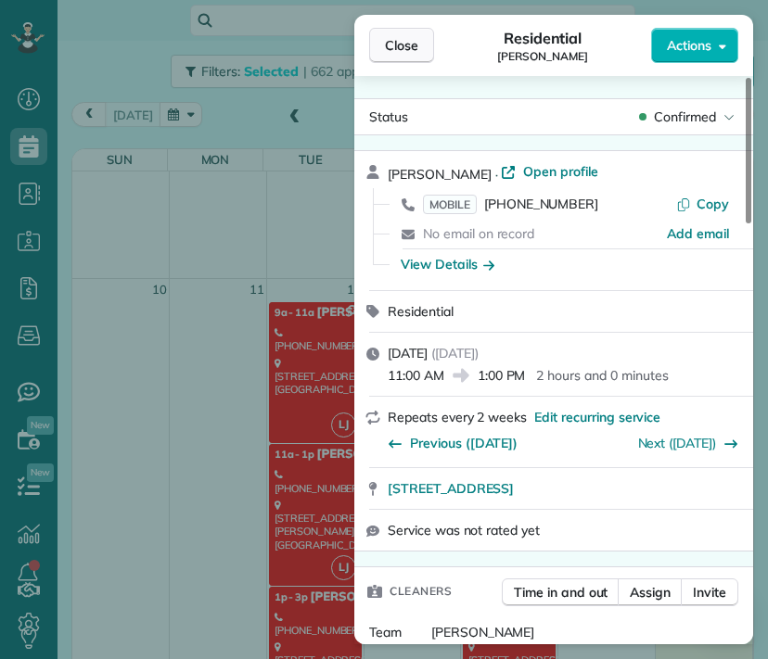
click at [411, 34] on button "Close" at bounding box center [401, 45] width 65 height 35
